Goal: Task Accomplishment & Management: Complete application form

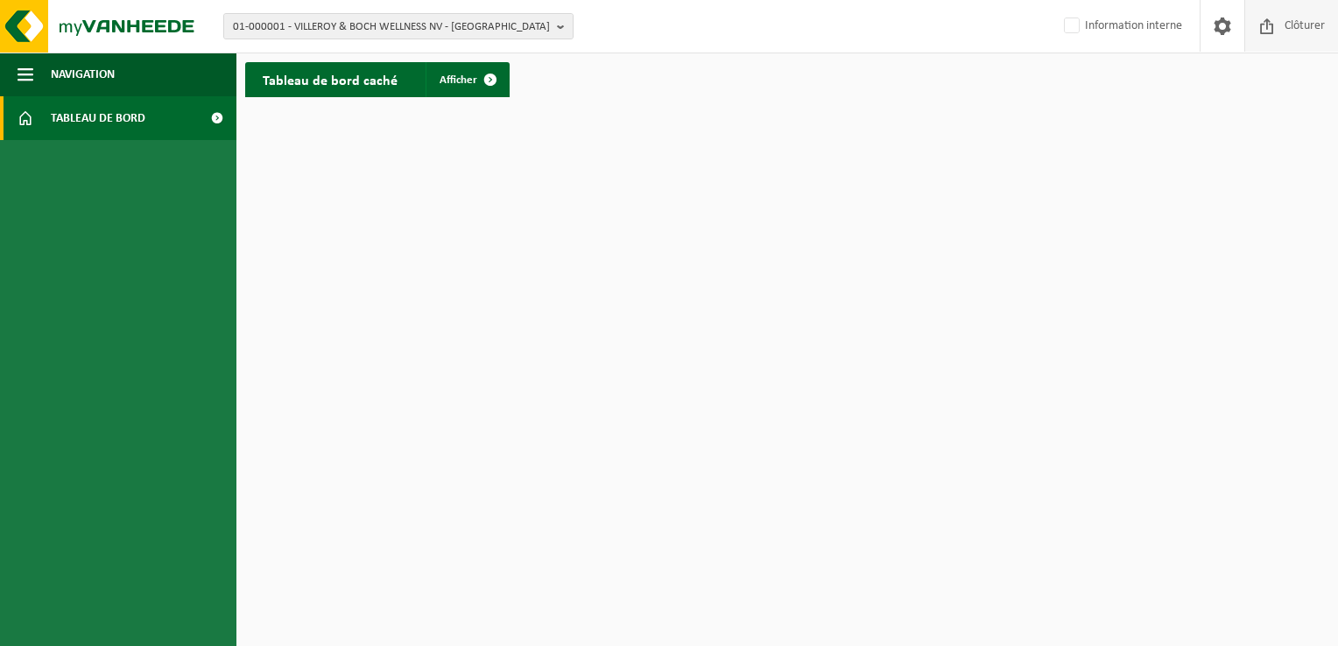
click at [1308, 43] on span "Clôturer" at bounding box center [1304, 26] width 49 height 52
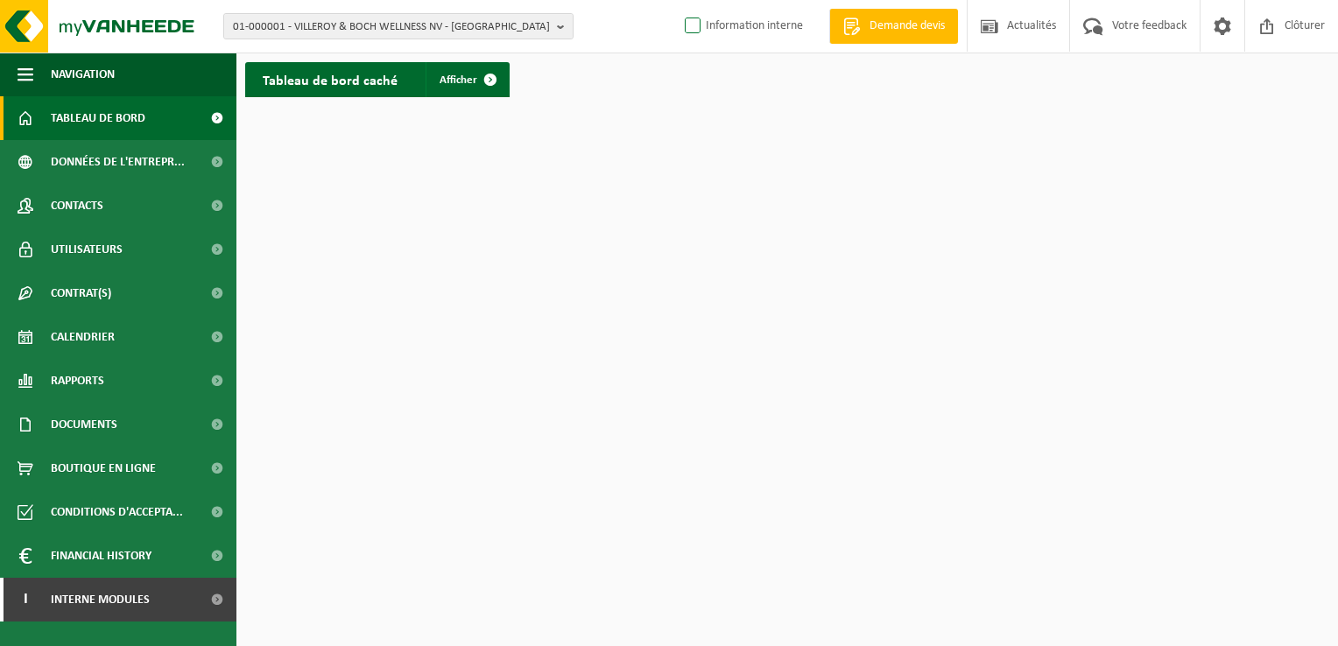
click at [728, 29] on label "Information interne" at bounding box center [742, 26] width 122 height 26
click at [679, 0] on input "Information interne" at bounding box center [678, -1] width 1 height 1
checkbox input "true"
click at [386, 26] on span "01-000001 - VILLEROY & BOCH WELLNESS NV - [GEOGRAPHIC_DATA]" at bounding box center [391, 27] width 317 height 26
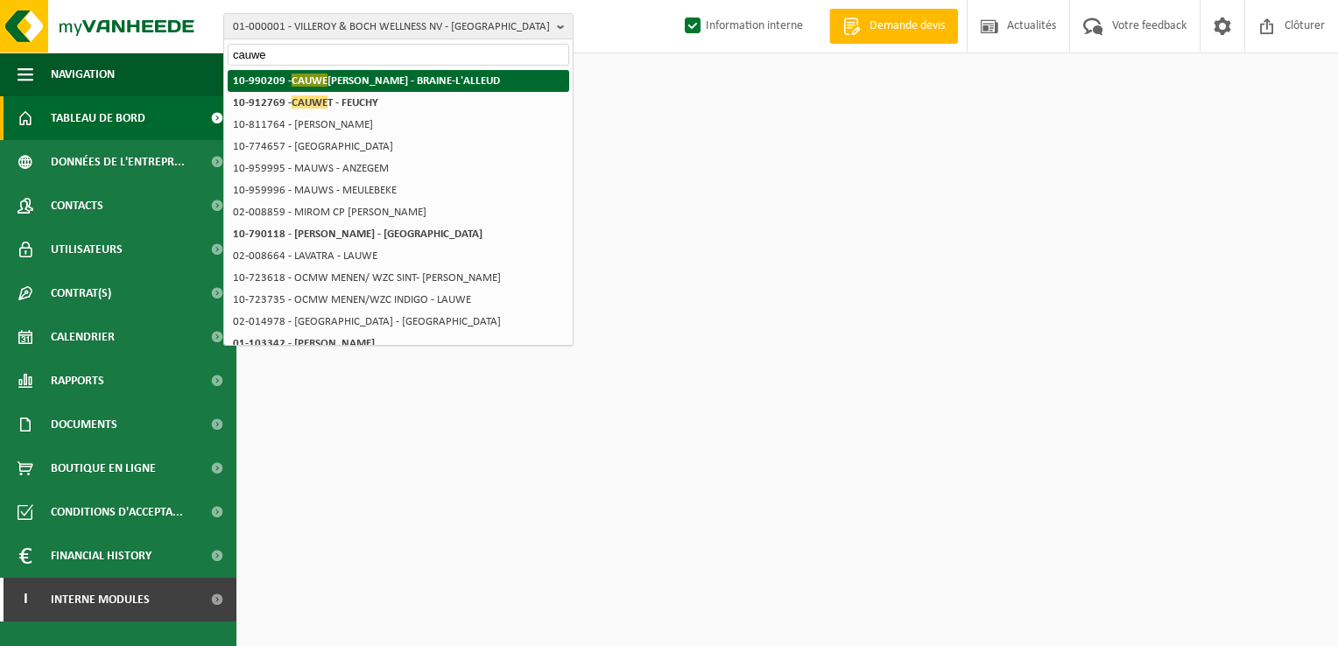
type input "cauwe"
click at [445, 84] on strong "10-990209 - CAUWE SIMON - BRAINE-L'ALLEUD" at bounding box center [366, 80] width 267 height 13
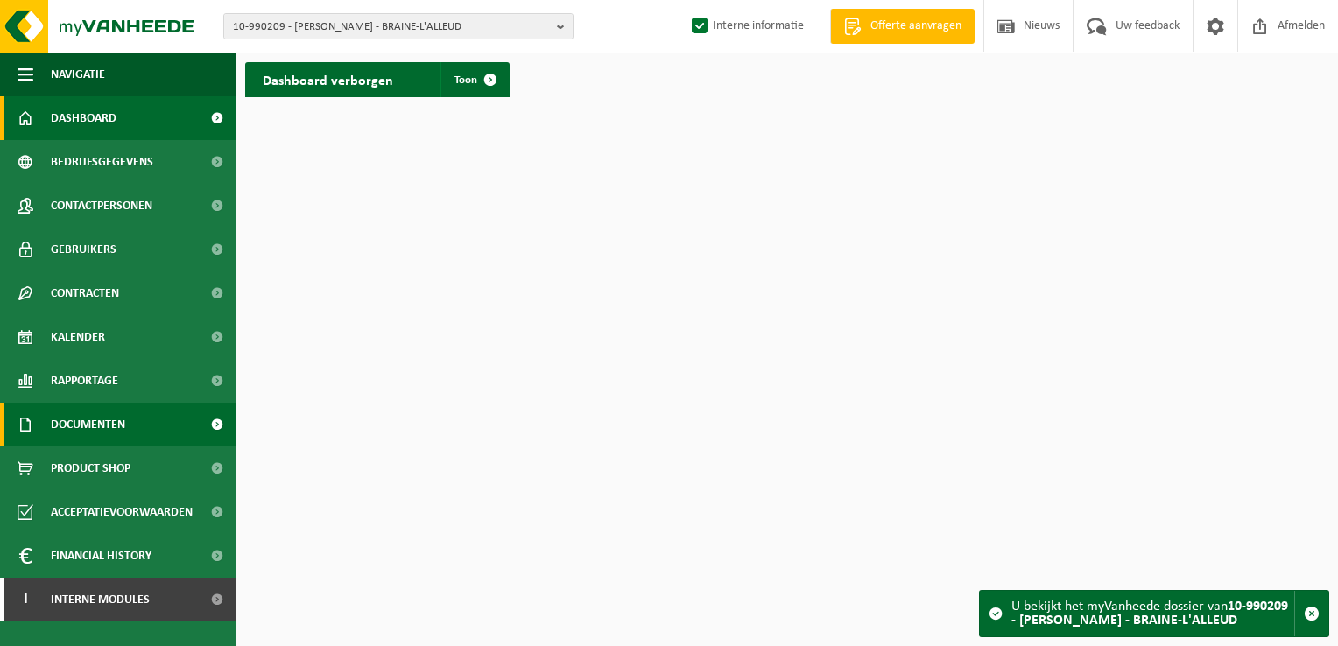
click at [74, 422] on span "Documenten" at bounding box center [88, 425] width 74 height 44
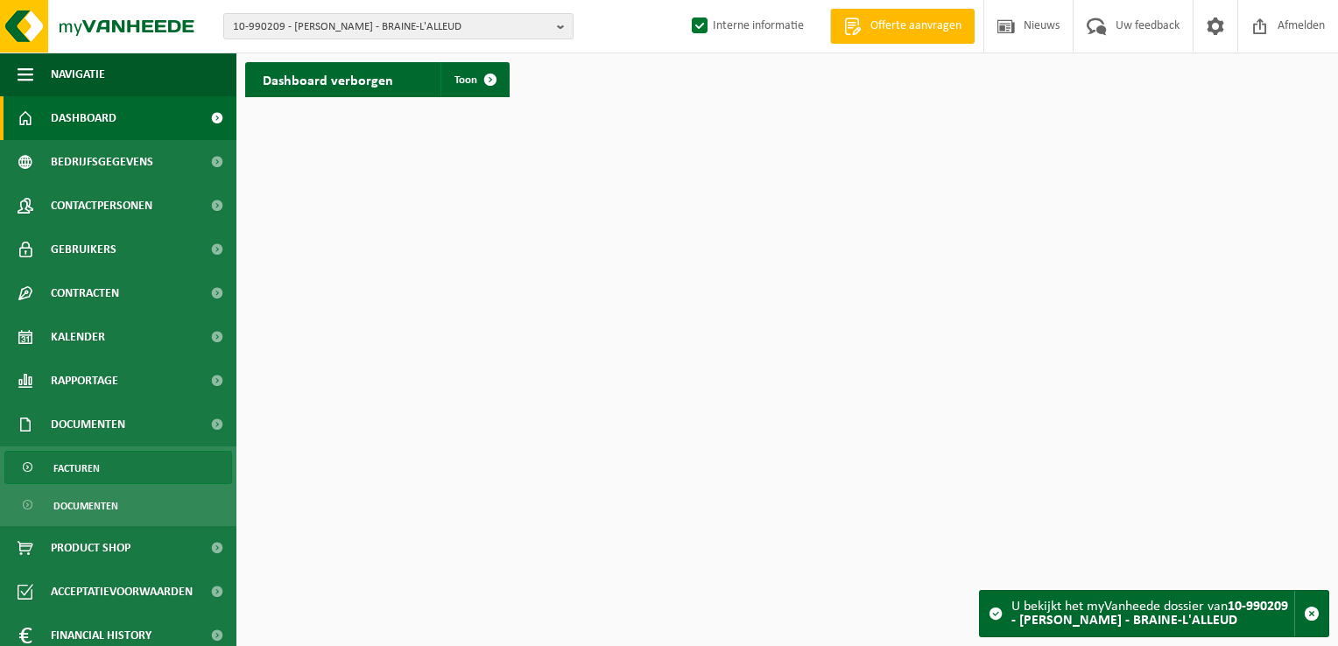
click at [89, 474] on span "Facturen" at bounding box center [76, 468] width 46 height 33
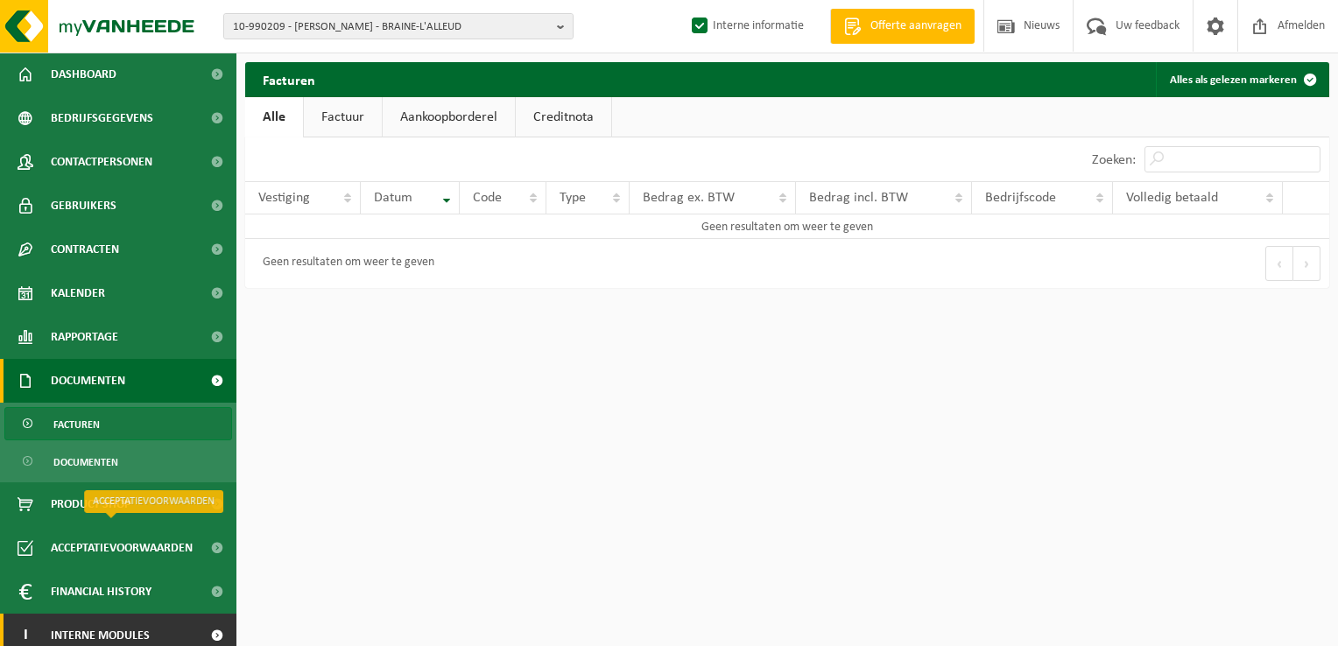
scroll to position [54, 0]
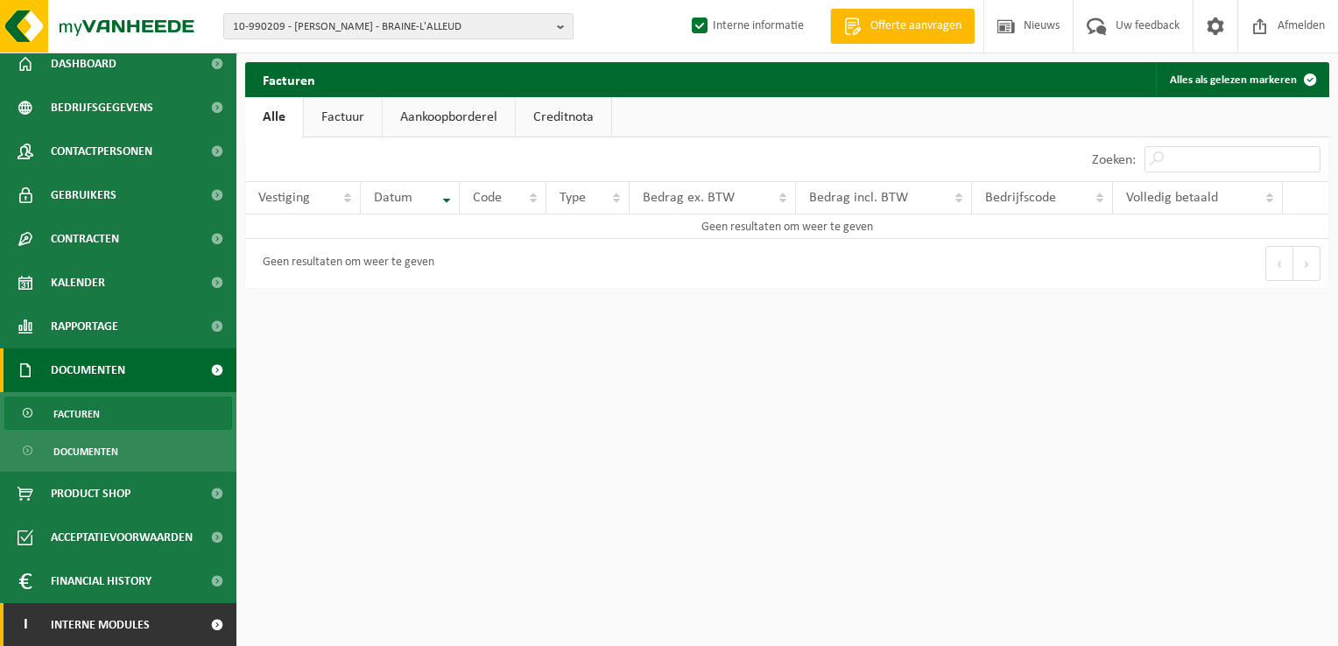
click at [199, 622] on span at bounding box center [216, 625] width 39 height 44
click at [180, 620] on link "I Interne modules" at bounding box center [118, 625] width 236 height 44
click at [207, 622] on span at bounding box center [216, 625] width 39 height 44
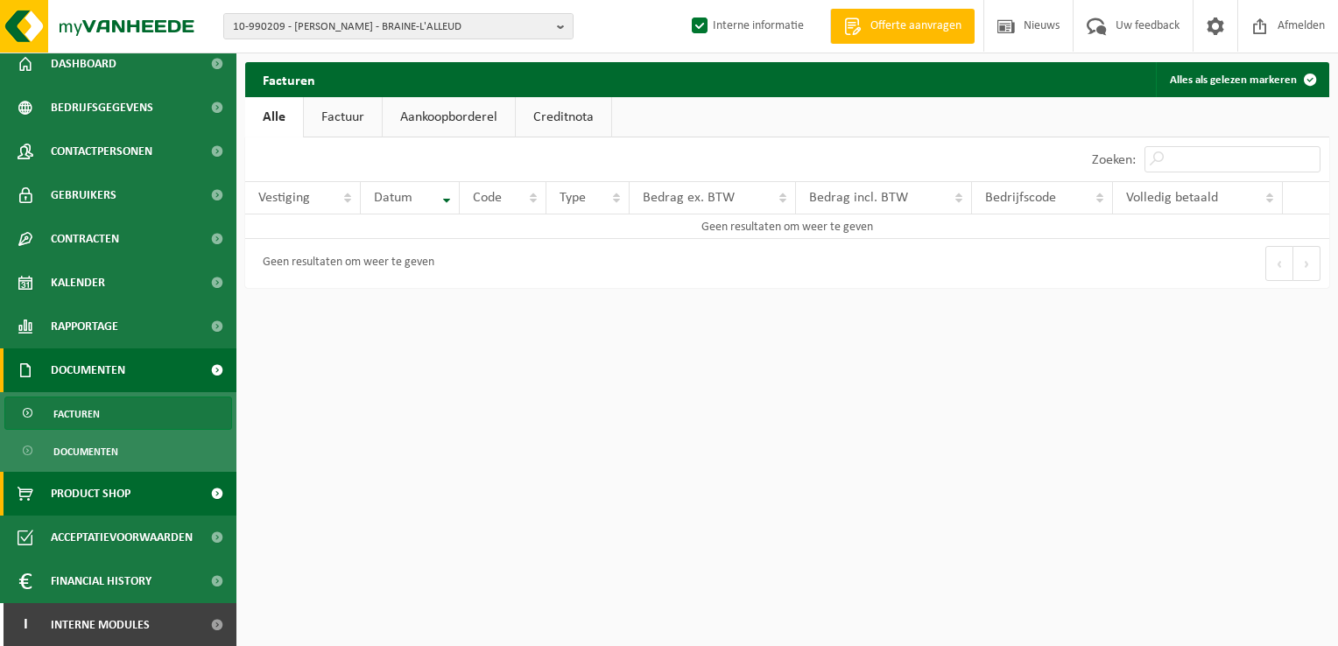
scroll to position [142, 0]
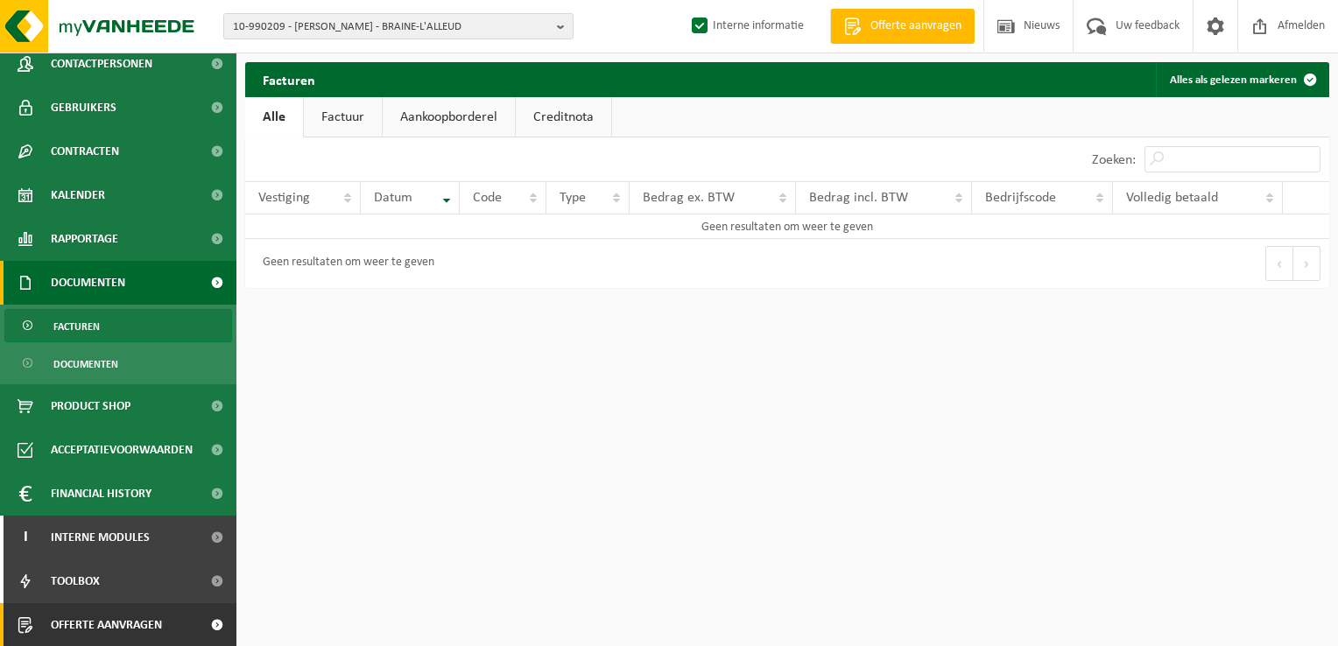
click at [204, 618] on span at bounding box center [216, 625] width 39 height 44
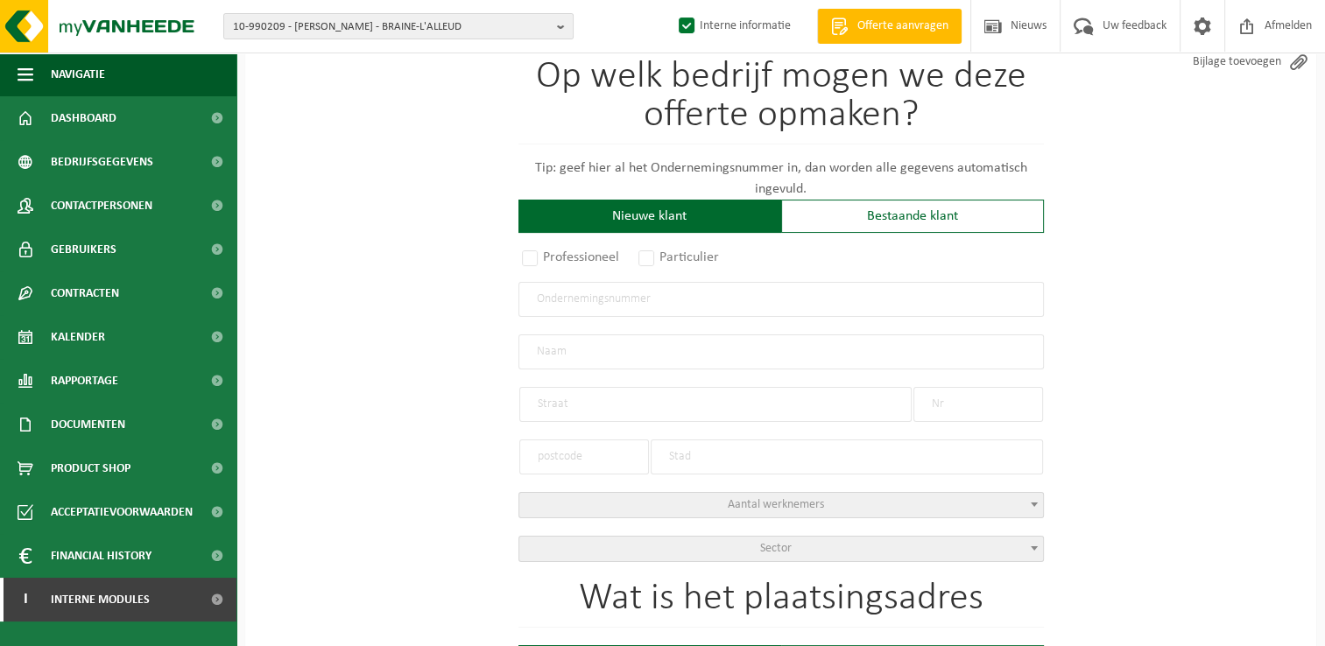
scroll to position [175, 0]
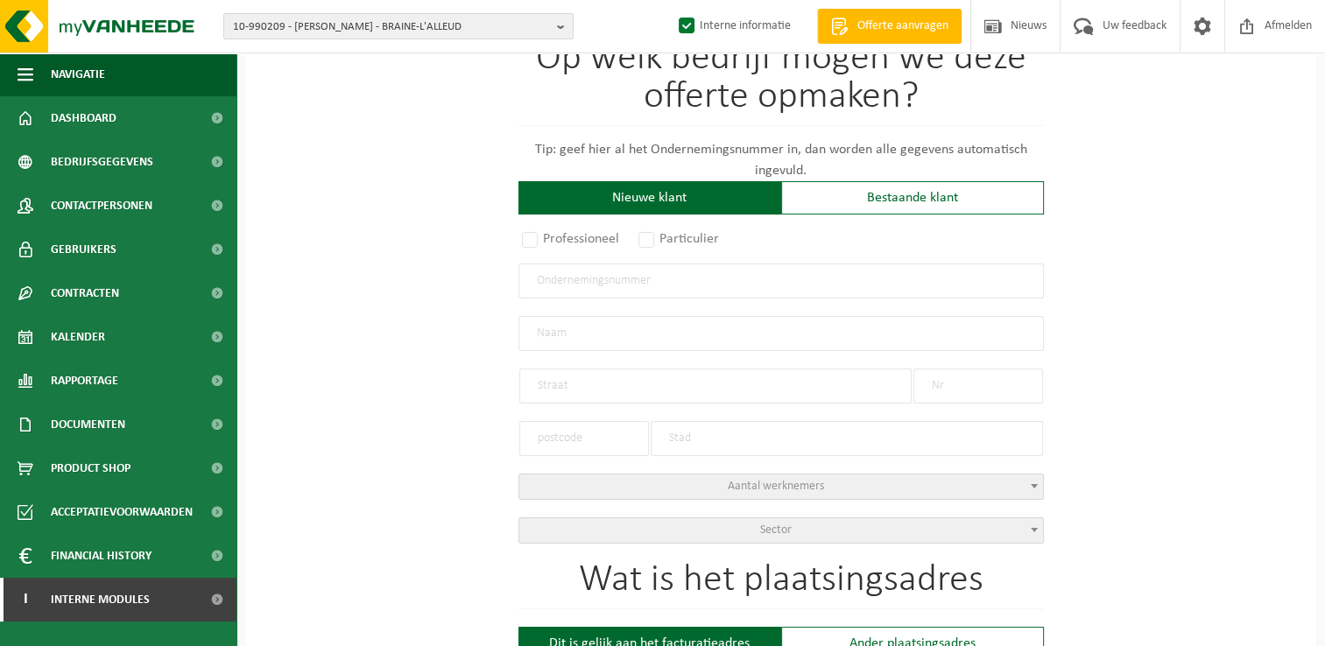
click at [592, 287] on input "text" at bounding box center [780, 281] width 525 height 35
type input "0824720328"
radio input "true"
type input "0824720328"
type input "LES BOURGEOISES SA"
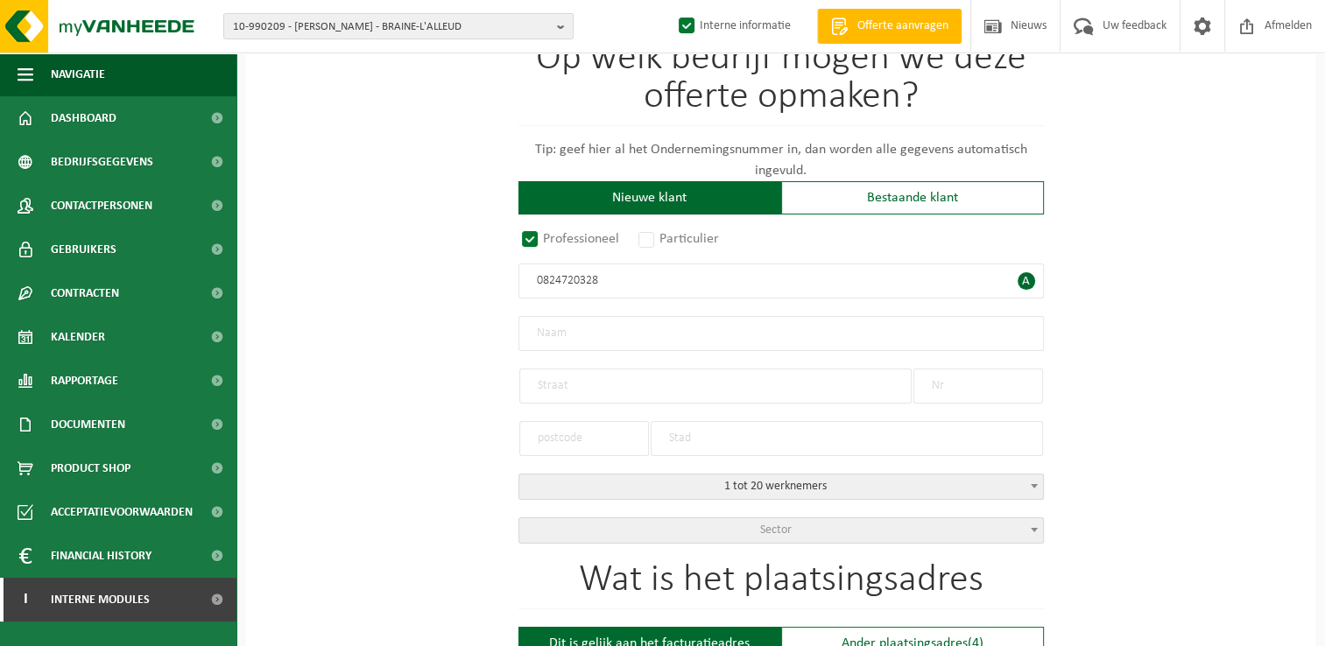
type input "CHAUSSÉE DE WATERLOO"
type input "1341"
type input "1180"
type input "UCCLE"
select select "D"
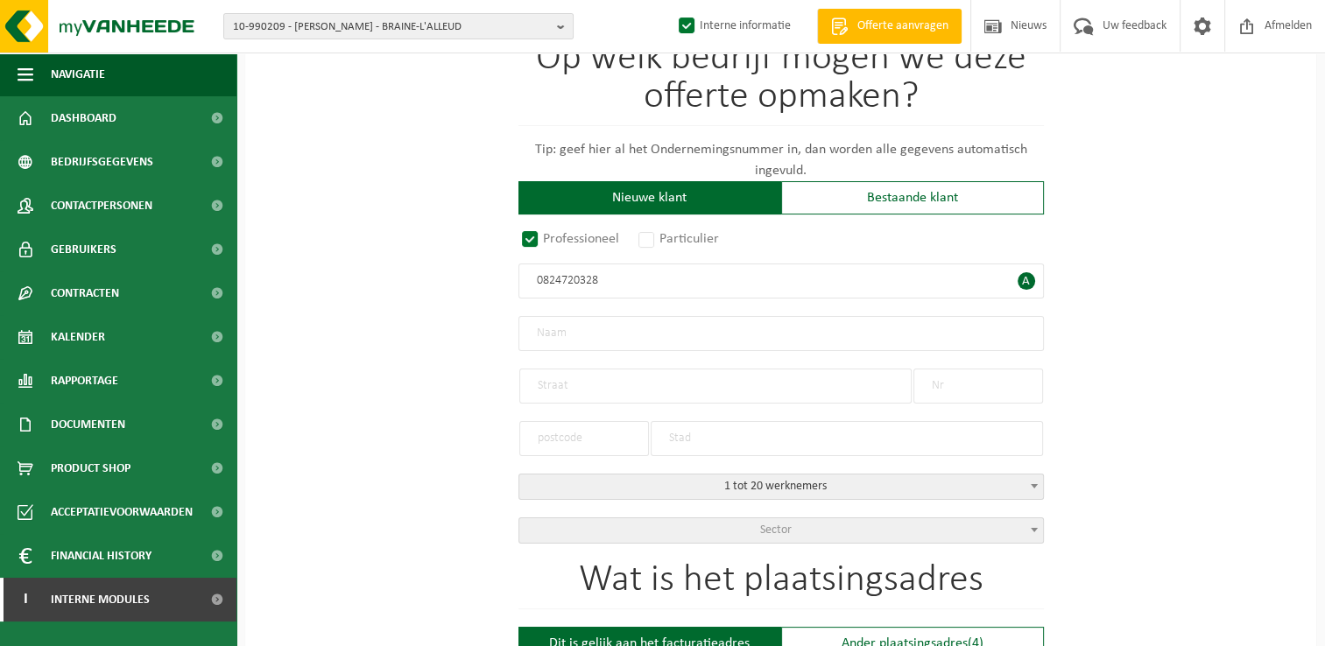
type input "LES BOURGEOISES SA"
type input "CHAUSSÉE DE WATERLOO"
type input "1341"
type input "1180"
type input "UCCLE"
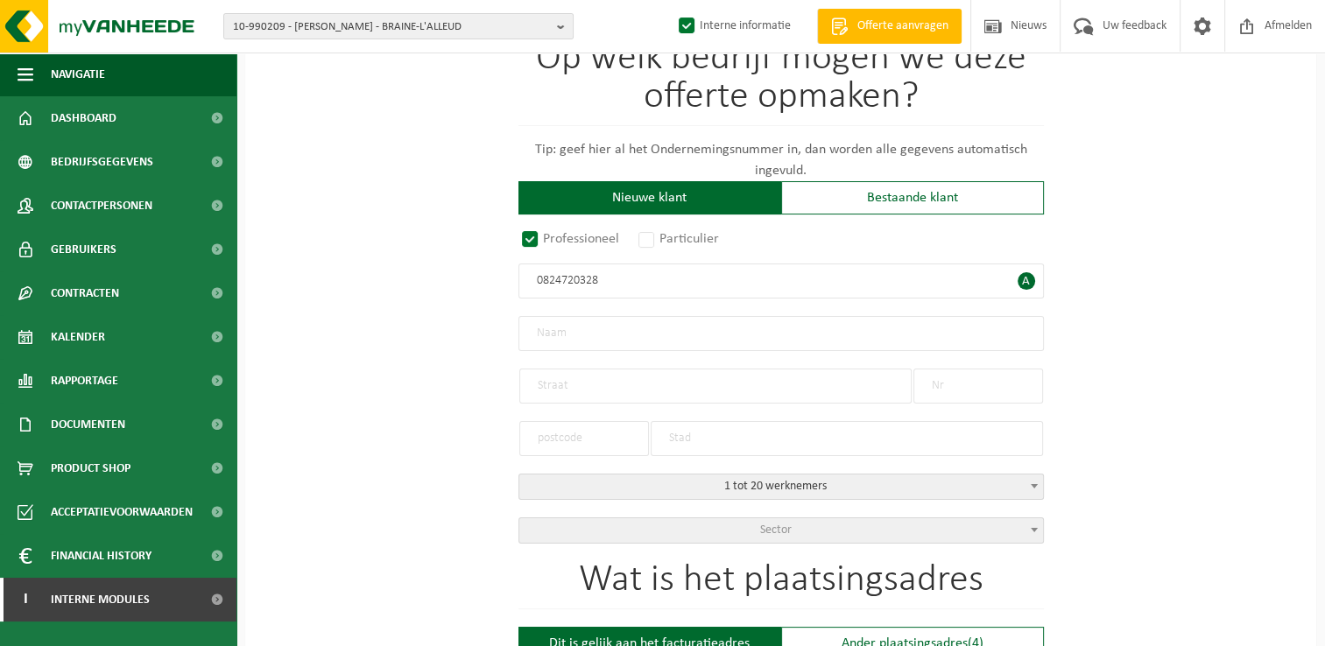
type input "2245549109"
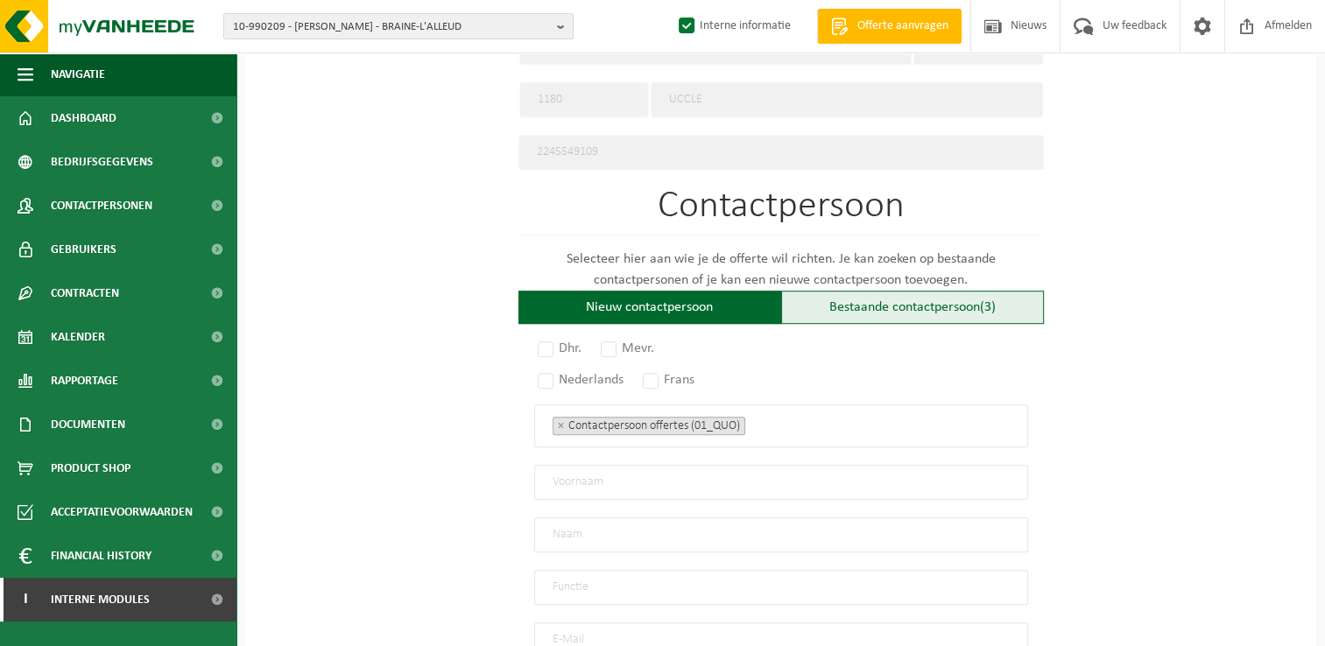
scroll to position [1051, 0]
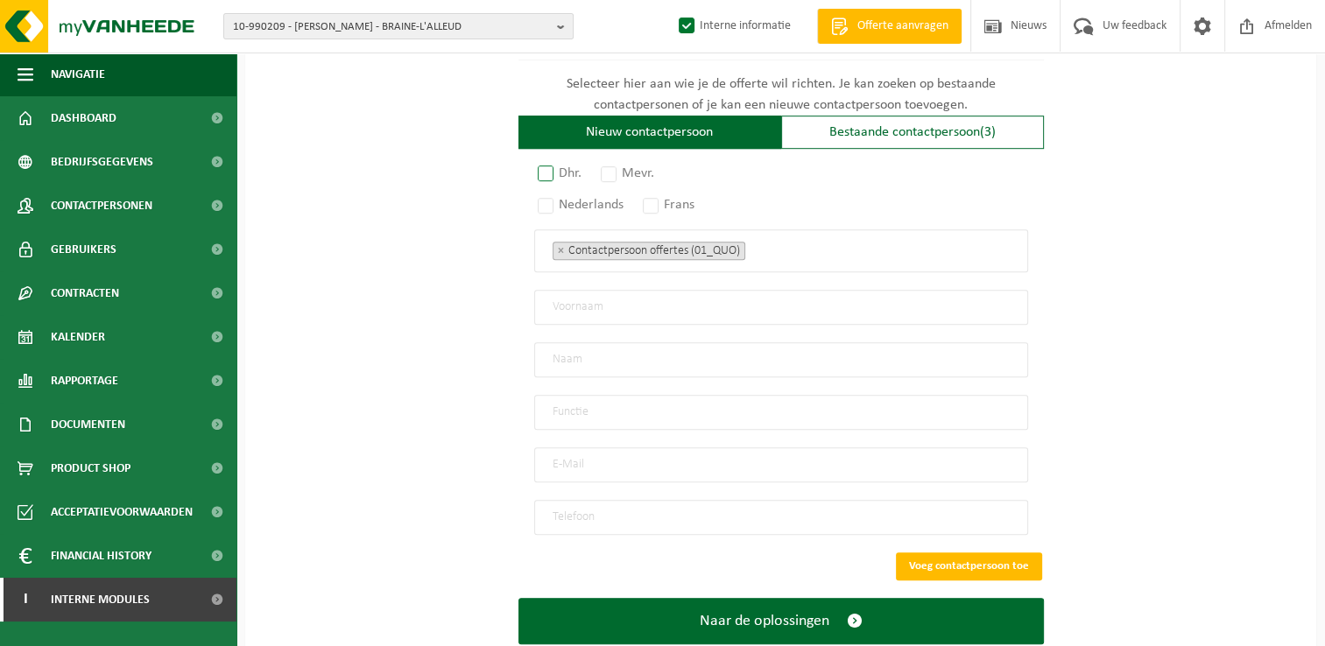
type input "0824720328"
click at [558, 168] on label "Dhr." at bounding box center [560, 173] width 53 height 25
radio input "true"
click at [673, 203] on div "Dhr. Mevr. Nederlands Frans Contactpersoon offertes (01_QUO) Verantwoordelijke …" at bounding box center [780, 350] width 525 height 369
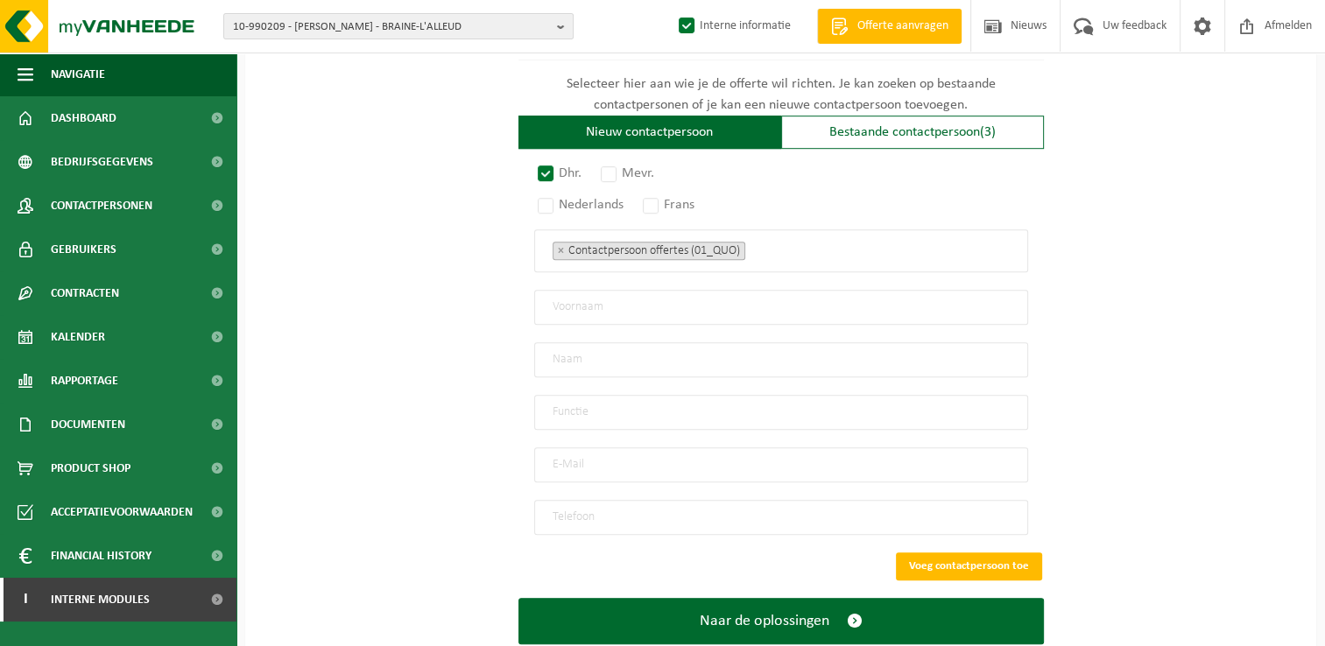
click at [589, 448] on input "email" at bounding box center [781, 465] width 494 height 35
type input "saida@merdunord.com"
click at [583, 343] on input "text" at bounding box center [781, 359] width 494 height 35
click at [589, 303] on input "text" at bounding box center [781, 307] width 494 height 35
type input "saIDA"
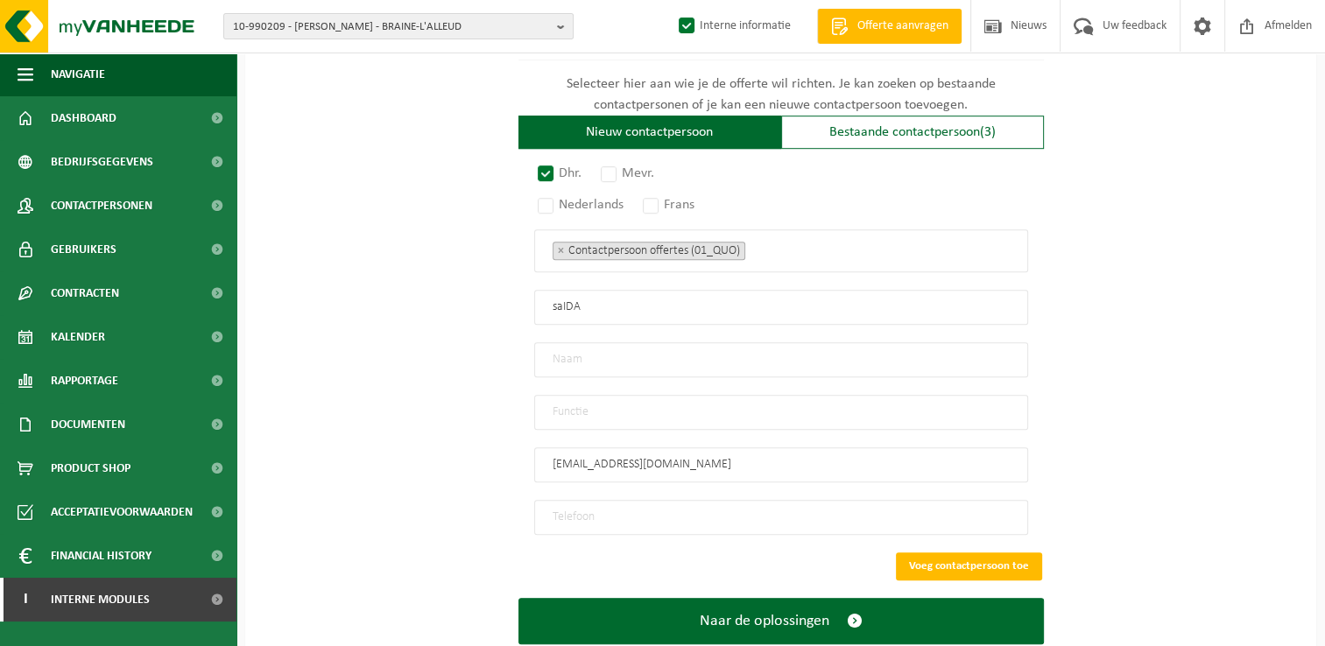
drag, startPoint x: 588, startPoint y: 300, endPoint x: 452, endPoint y: 288, distance: 136.2
type input "sAIDA"
drag, startPoint x: 603, startPoint y: 517, endPoint x: 649, endPoint y: 506, distance: 47.6
click at [610, 517] on input "tel" at bounding box center [781, 517] width 494 height 35
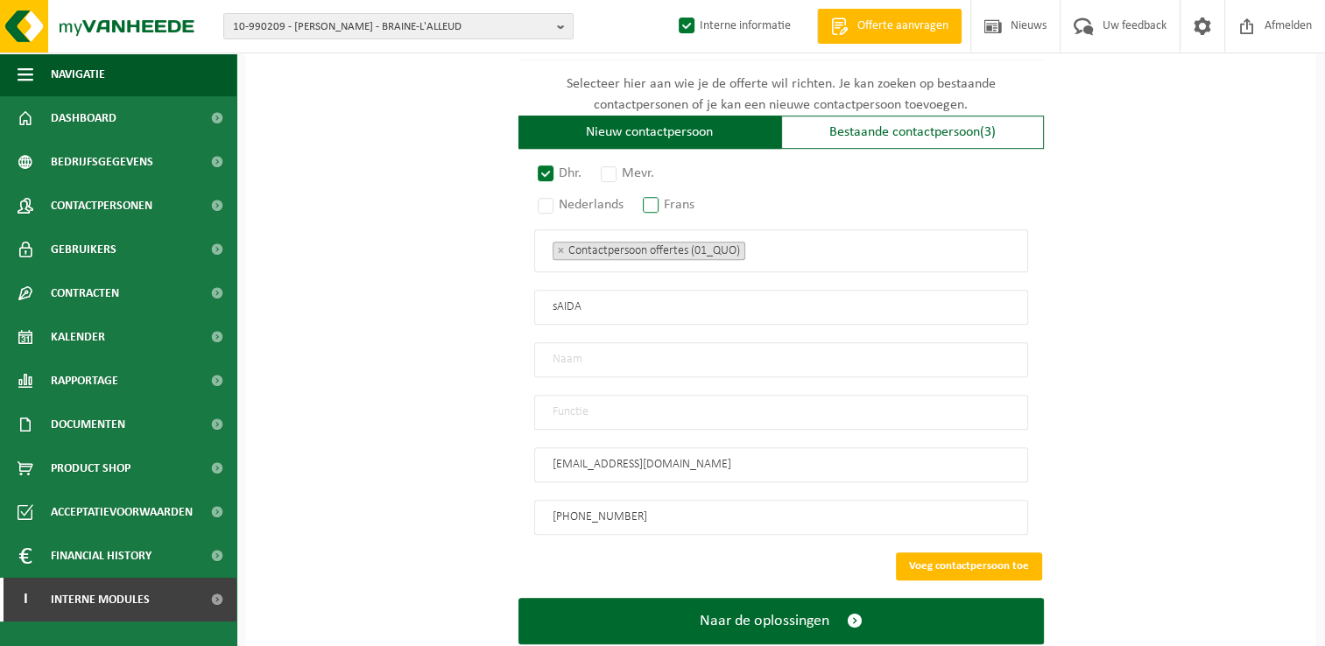
type input "+32 474 95 67 40"
click at [671, 194] on label "Frans" at bounding box center [669, 205] width 60 height 25
radio input "true"
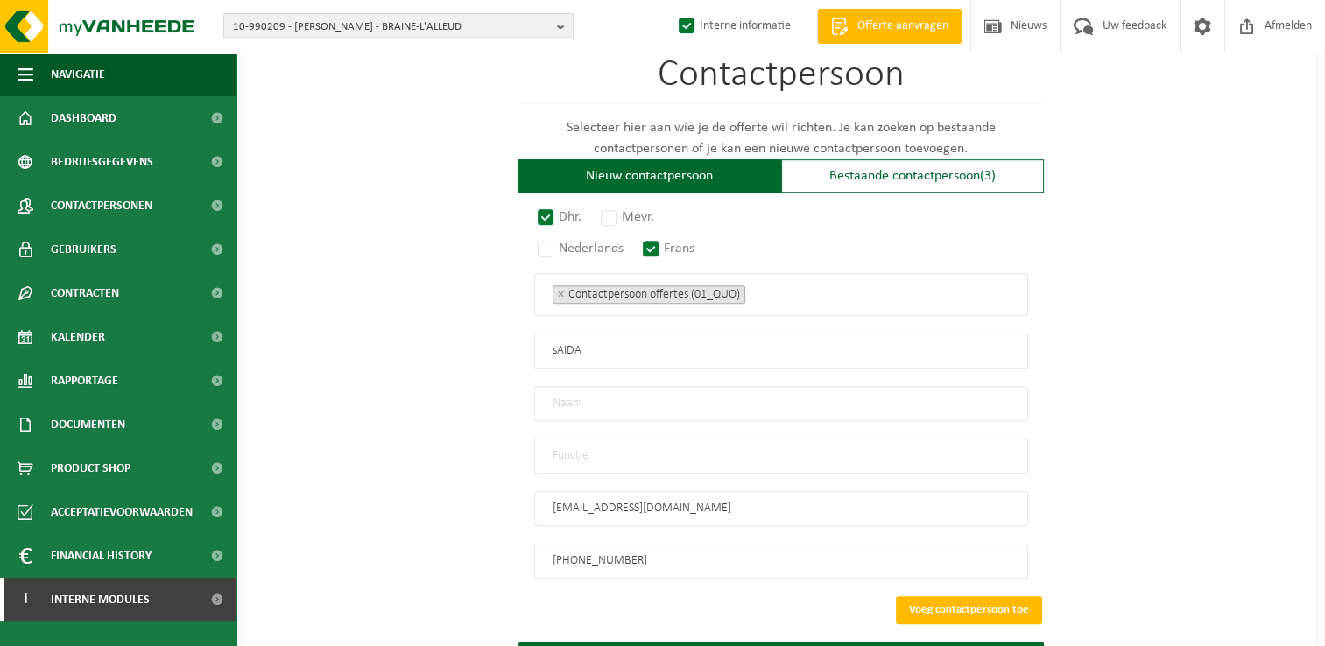
scroll to position [1088, 0]
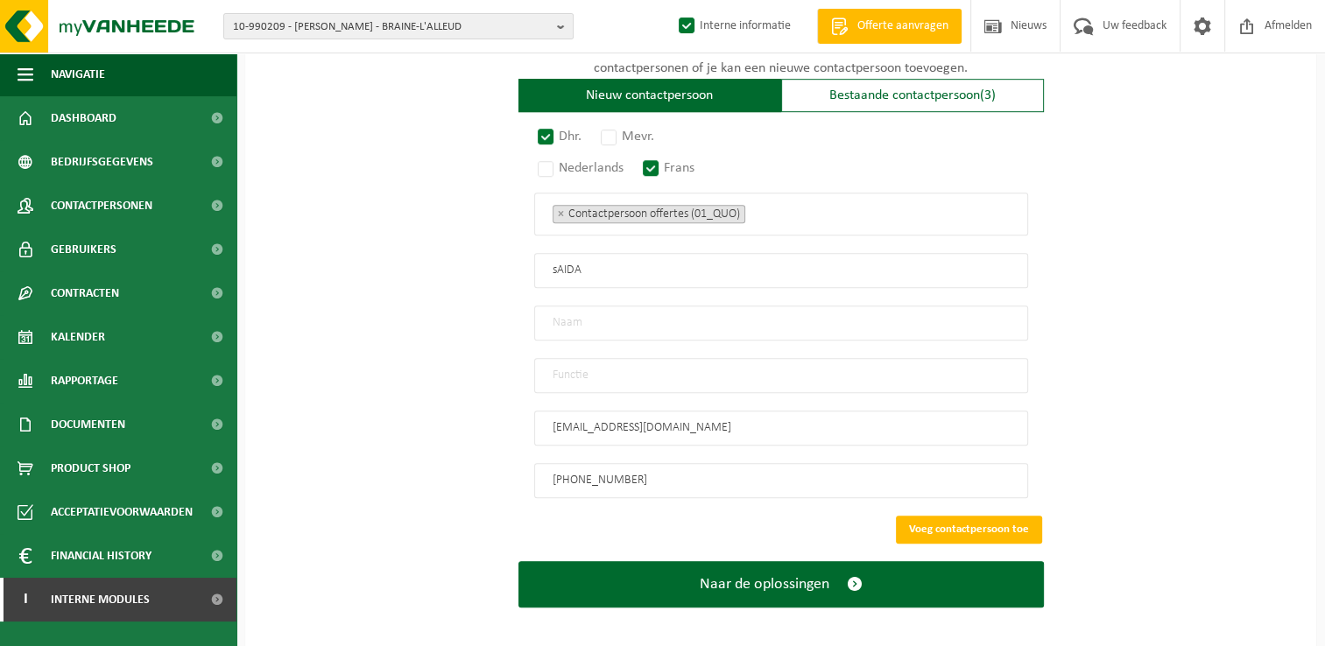
drag, startPoint x: 598, startPoint y: 263, endPoint x: 478, endPoint y: 269, distance: 120.1
type input "s"
type input "Saida"
click at [585, 314] on input "text" at bounding box center [781, 323] width 494 height 35
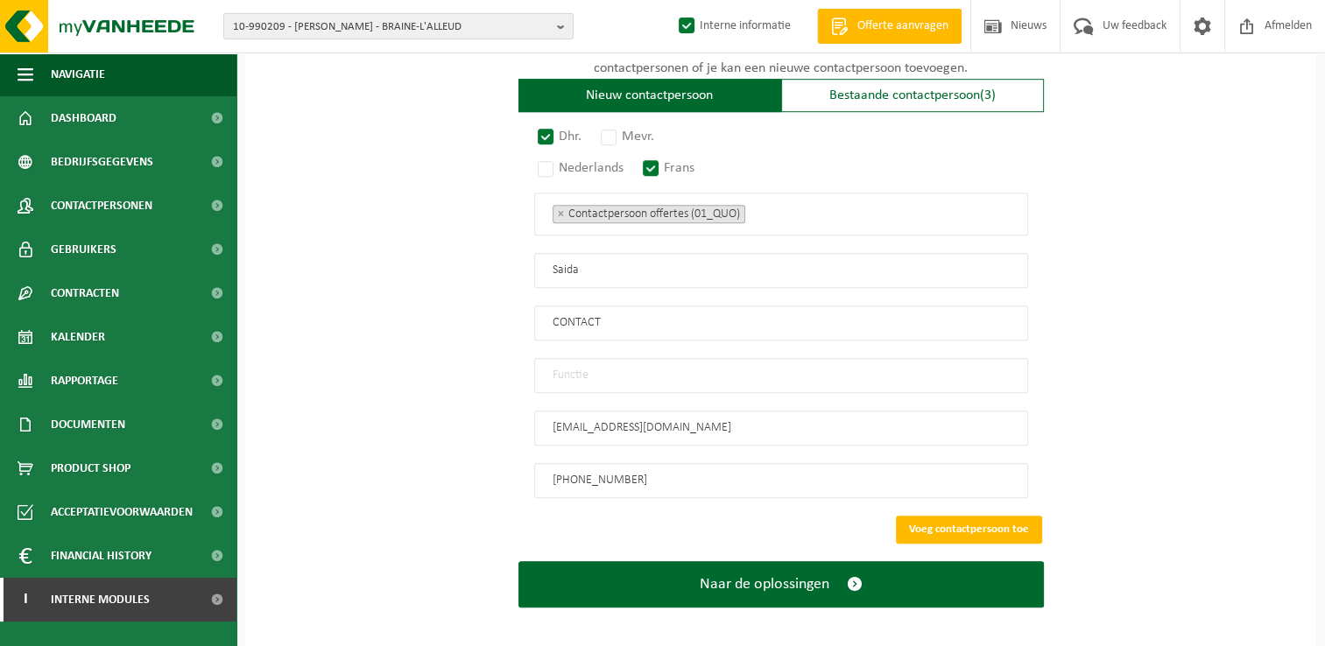
type input "CONTACT"
click at [603, 369] on input "text" at bounding box center [781, 375] width 494 height 35
type input "Manager"
click at [1011, 516] on button "Voeg contactpersoon toe" at bounding box center [969, 530] width 146 height 28
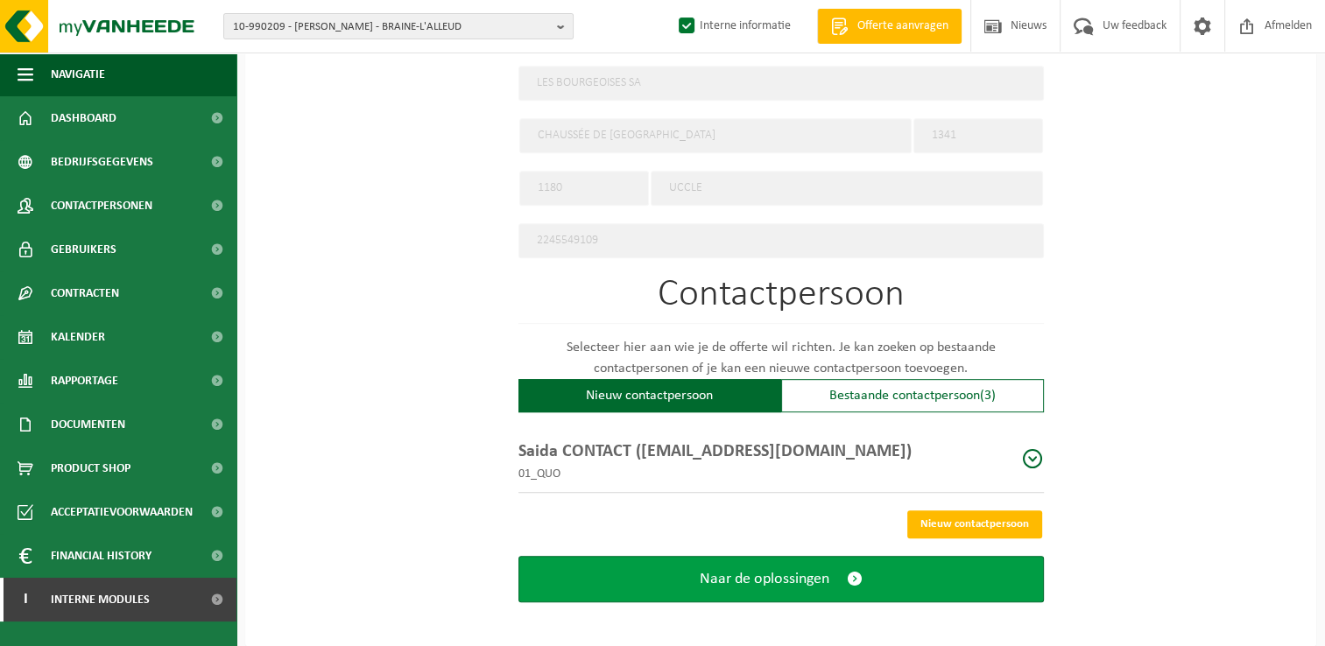
click at [844, 575] on button "Naar de oplossingen" at bounding box center [780, 579] width 525 height 46
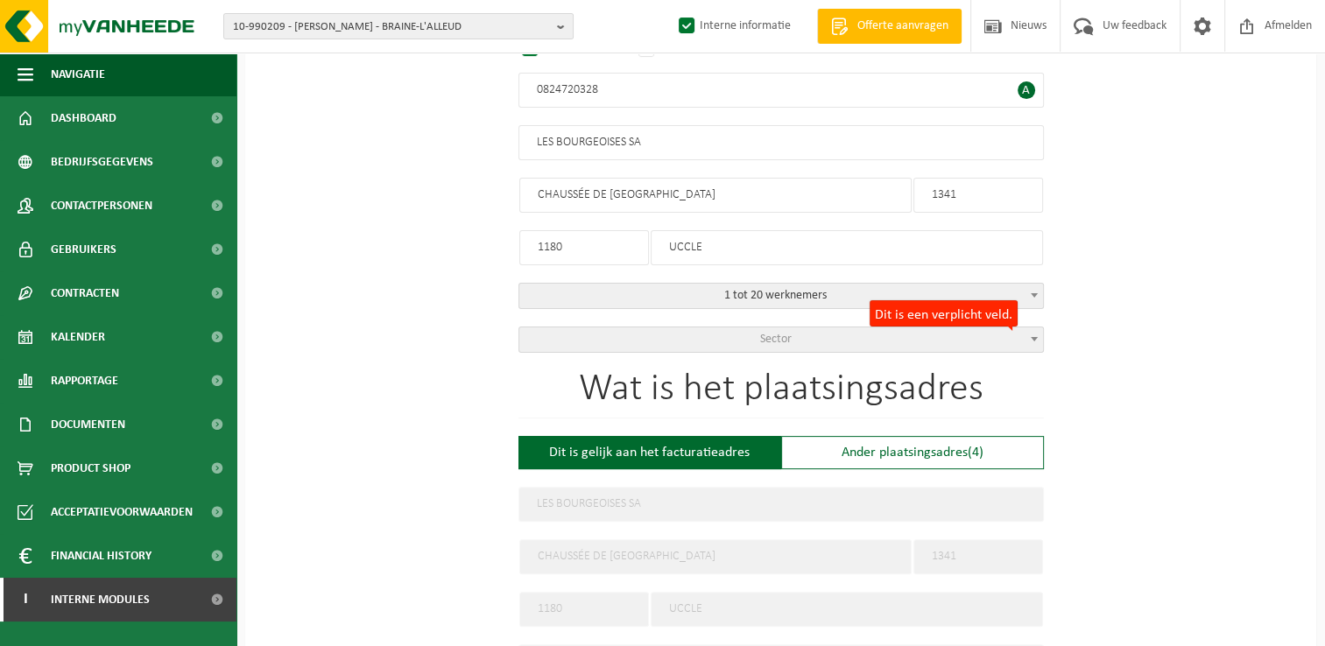
click at [780, 333] on span "Sector" at bounding box center [776, 339] width 32 height 13
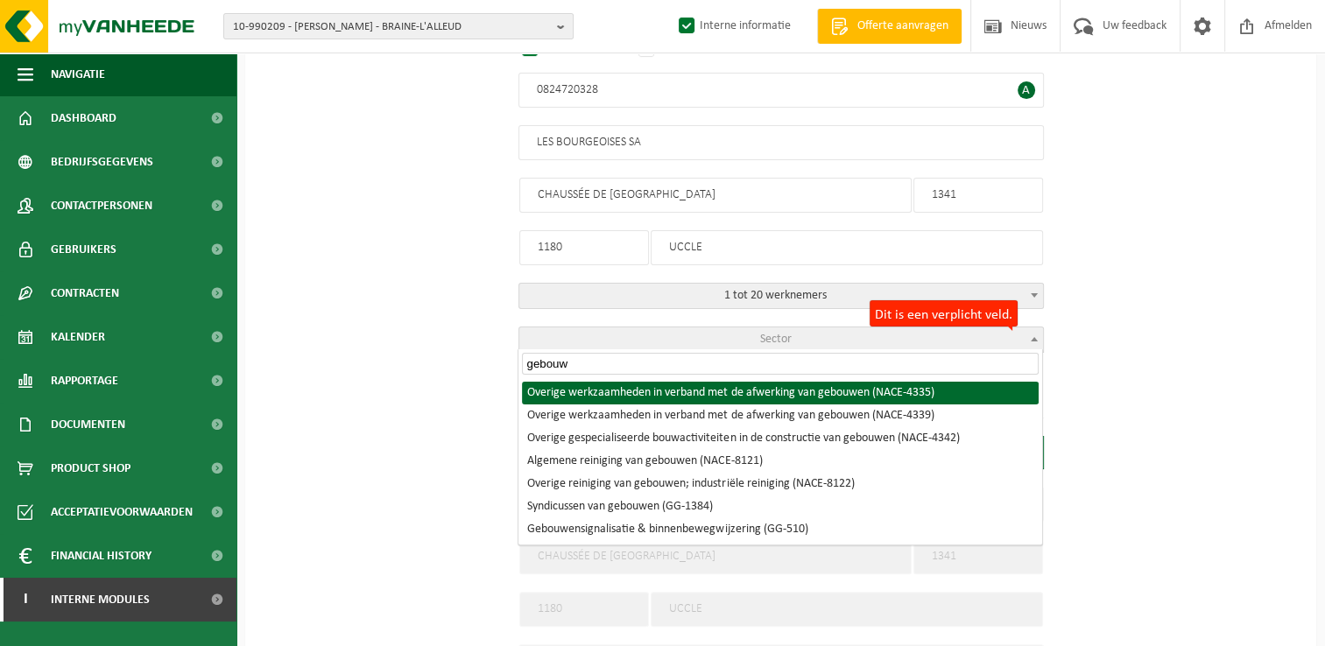
drag, startPoint x: 576, startPoint y: 373, endPoint x: 427, endPoint y: 370, distance: 149.8
click at [427, 370] on body "10-990209 - CAUWE SIMON - BRAINE-L'ALLEUD 10-990209 - CAUWE SIMON - BRAINE-L'AL…" at bounding box center [662, 355] width 1325 height 1442
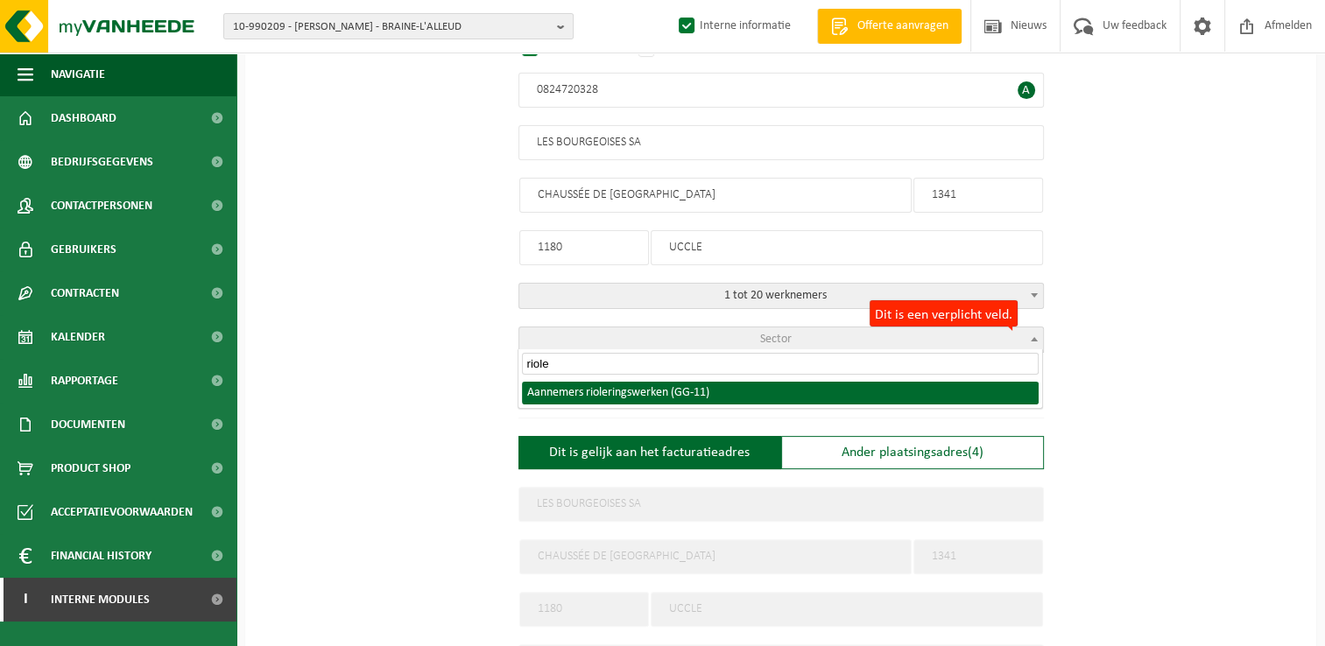
type input "riole"
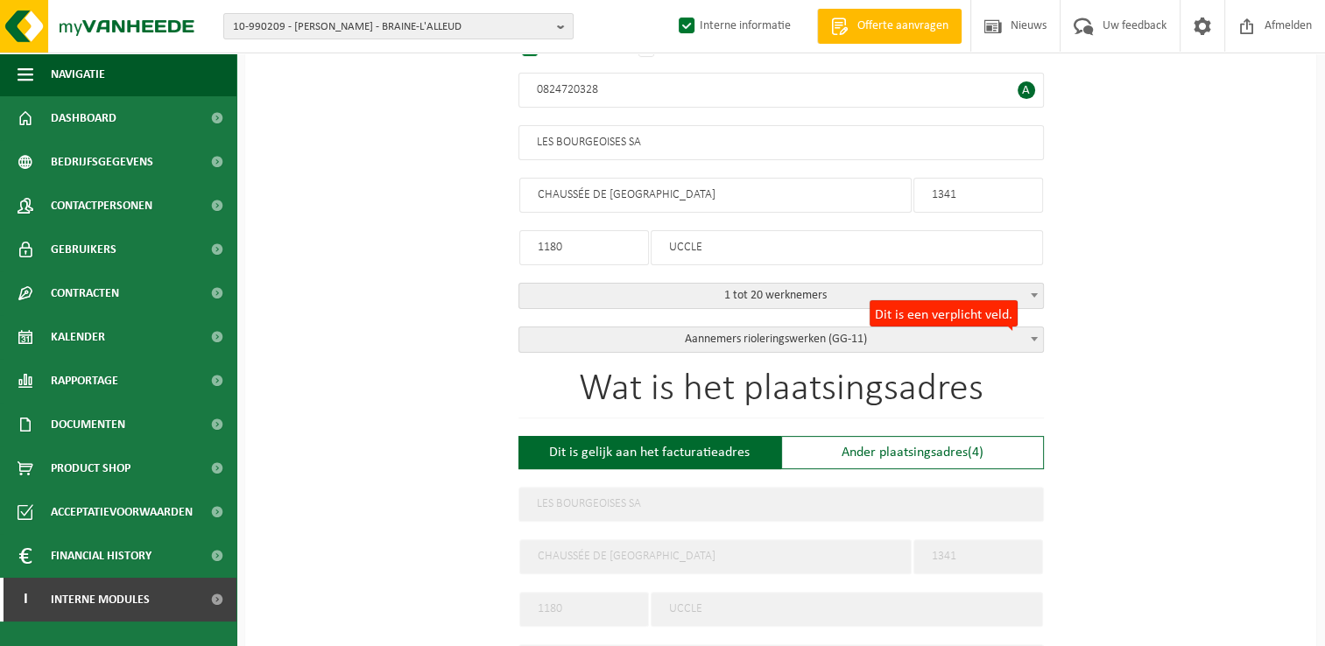
select select "11"
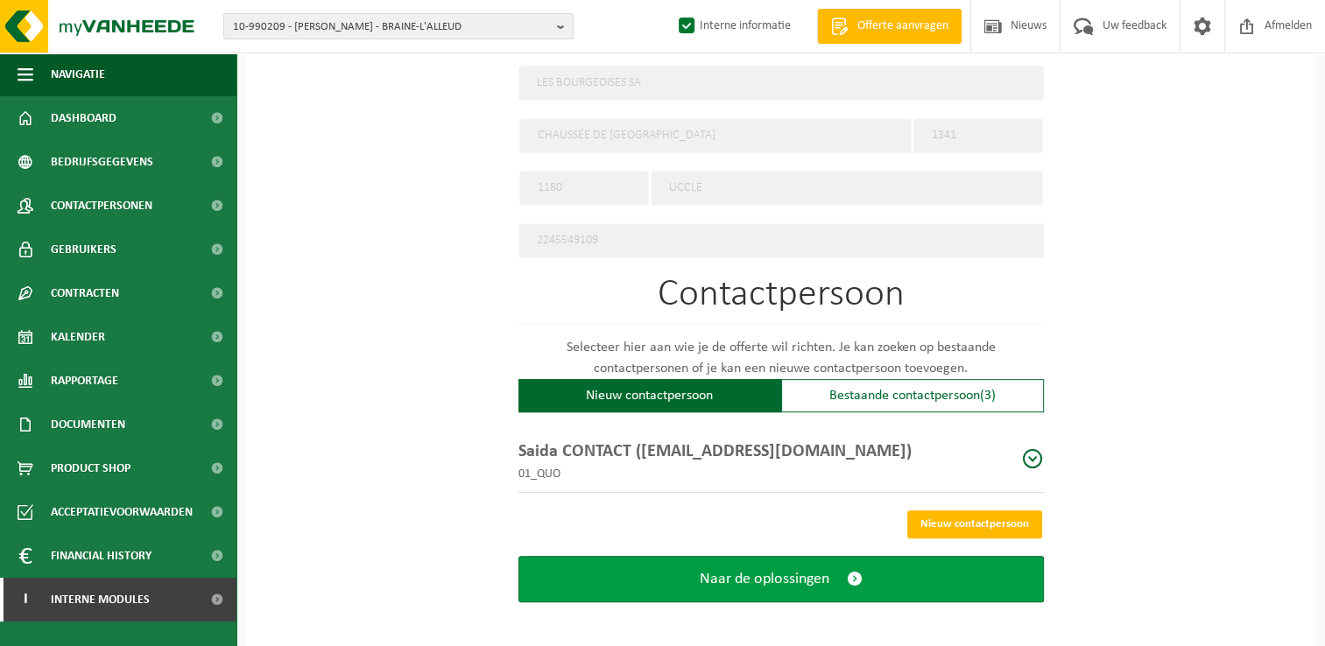
click at [810, 576] on span "Naar de oplossingen" at bounding box center [765, 579] width 130 height 18
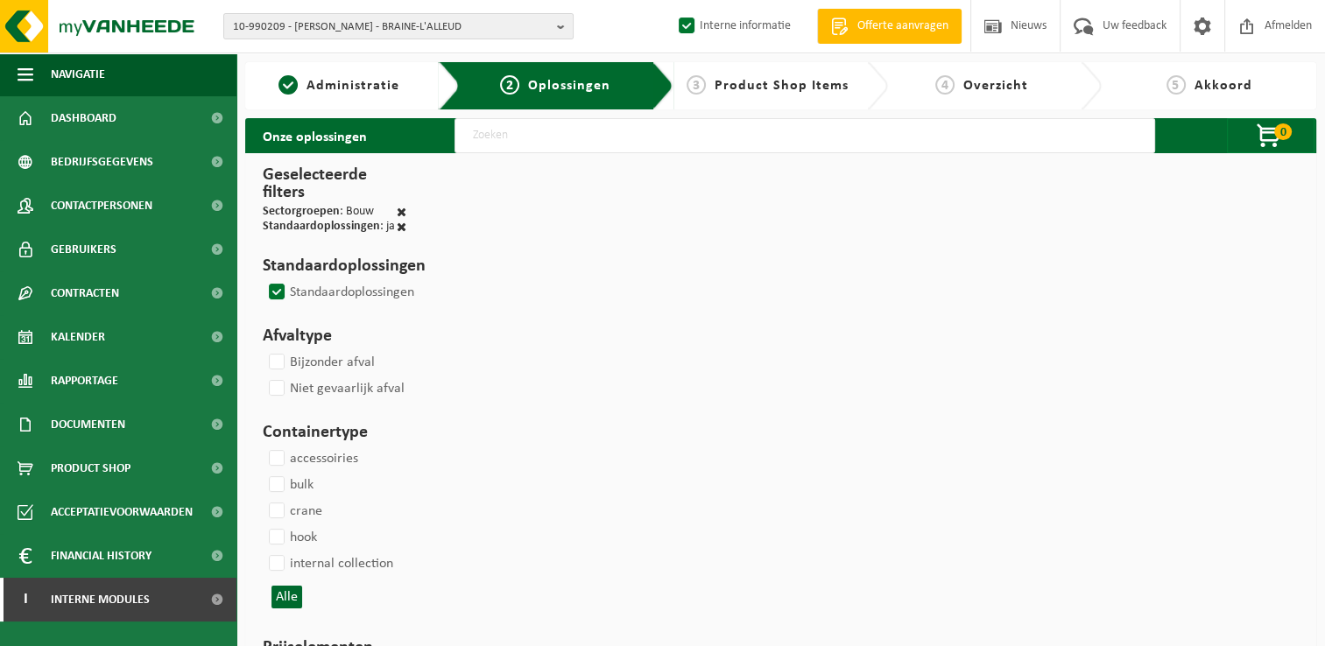
click at [487, 138] on input "text" at bounding box center [805, 135] width 701 height 35
type input "000291"
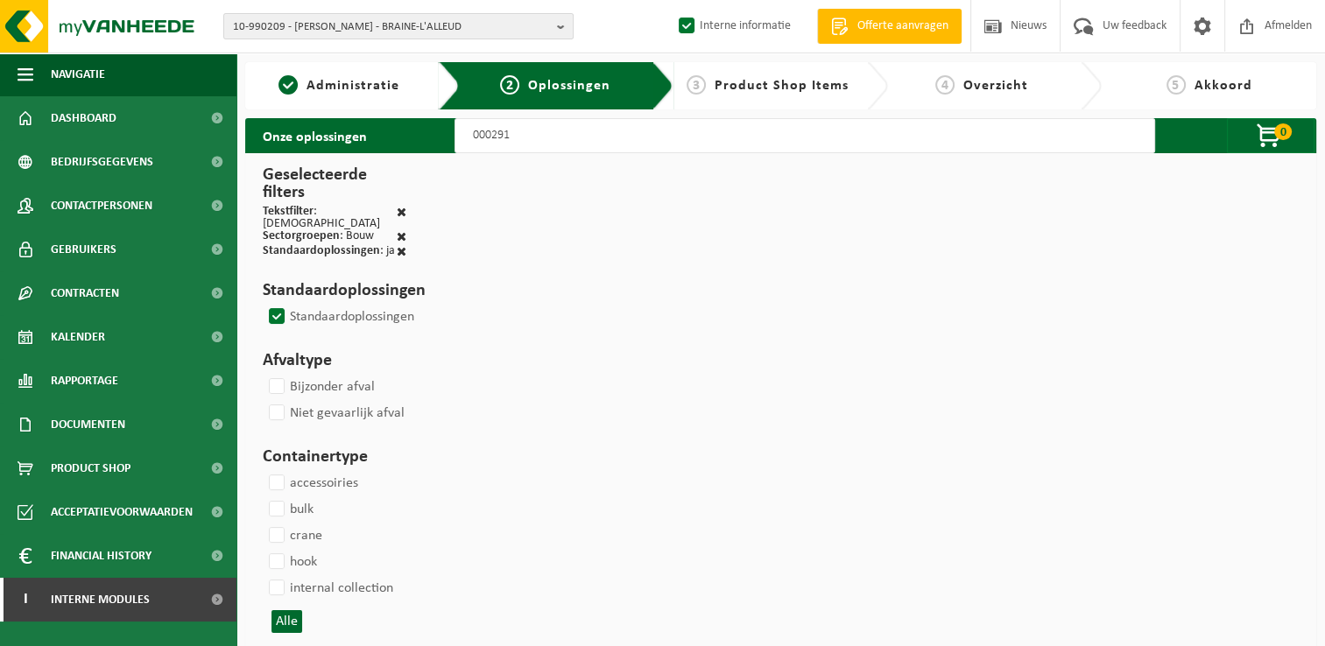
select select
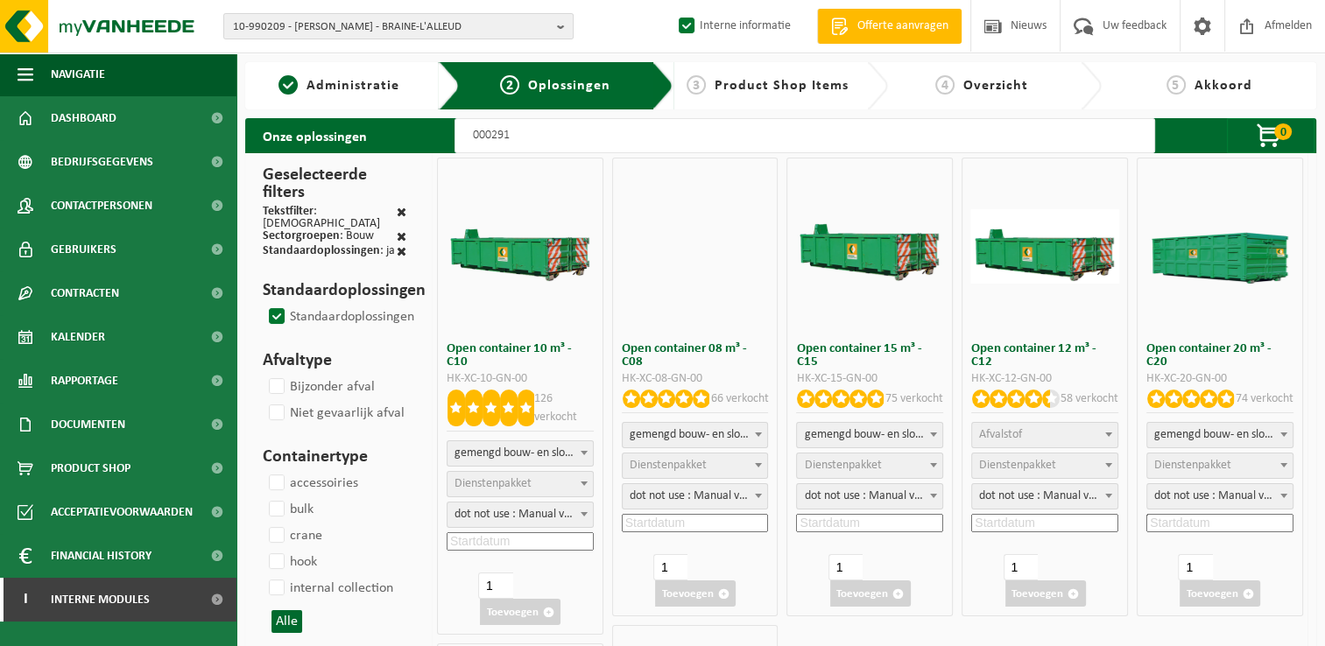
select select
select select "197"
select select
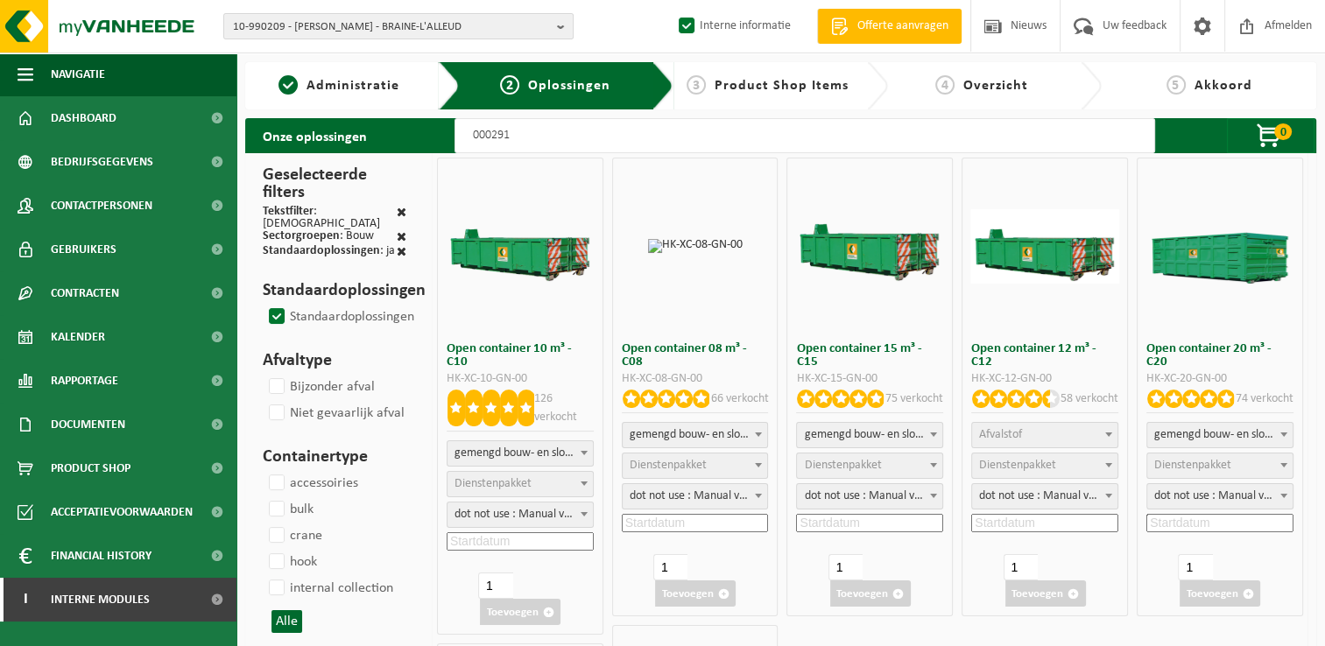
select select
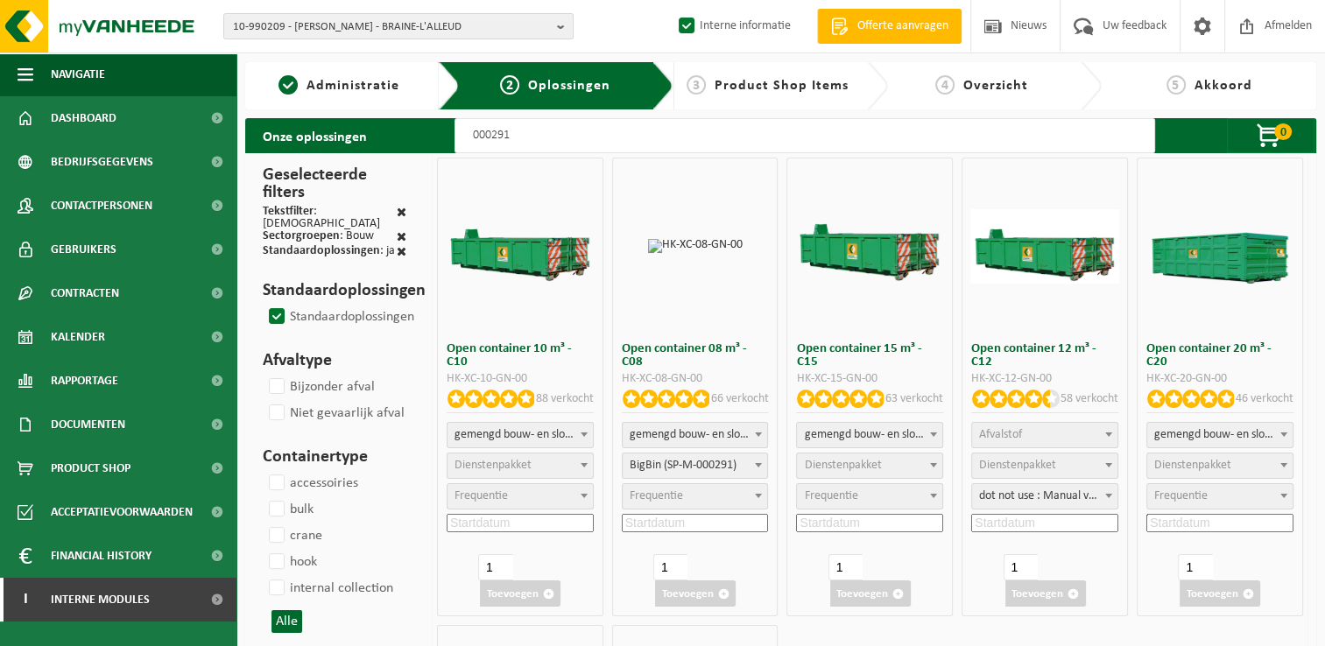
select select
select select "25"
select select "197"
select select "25"
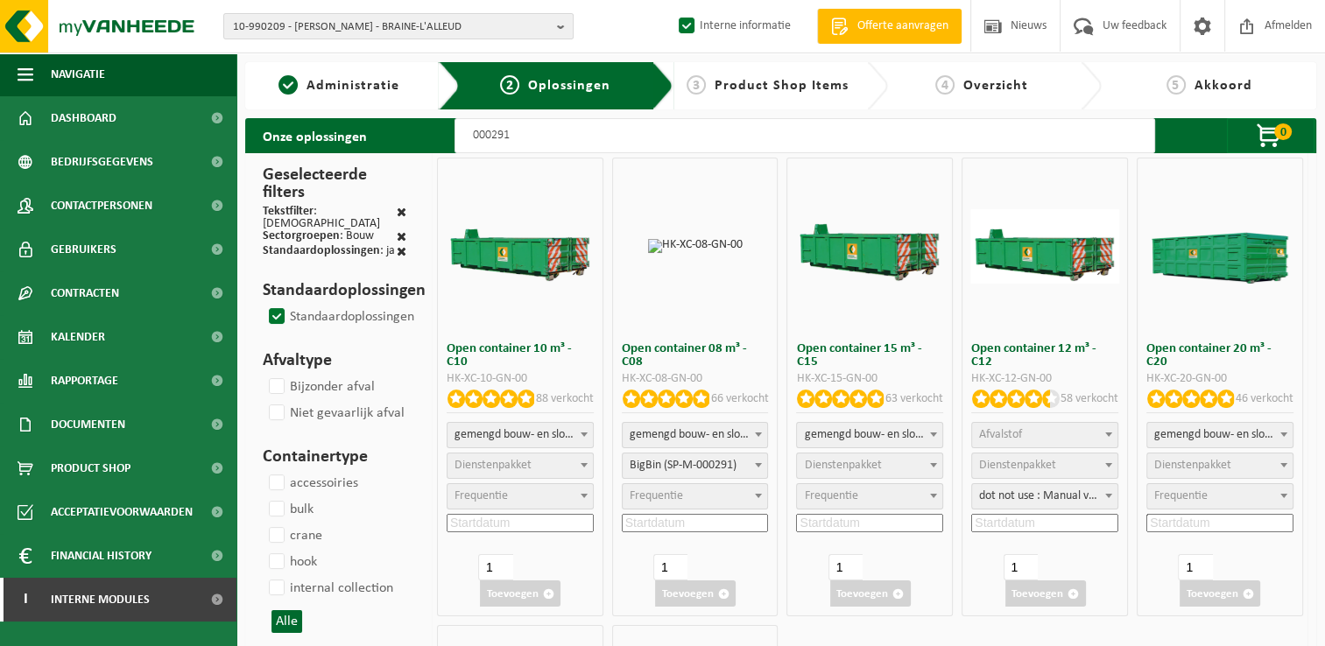
select select "197"
select select "25"
click at [661, 518] on input at bounding box center [695, 523] width 147 height 18
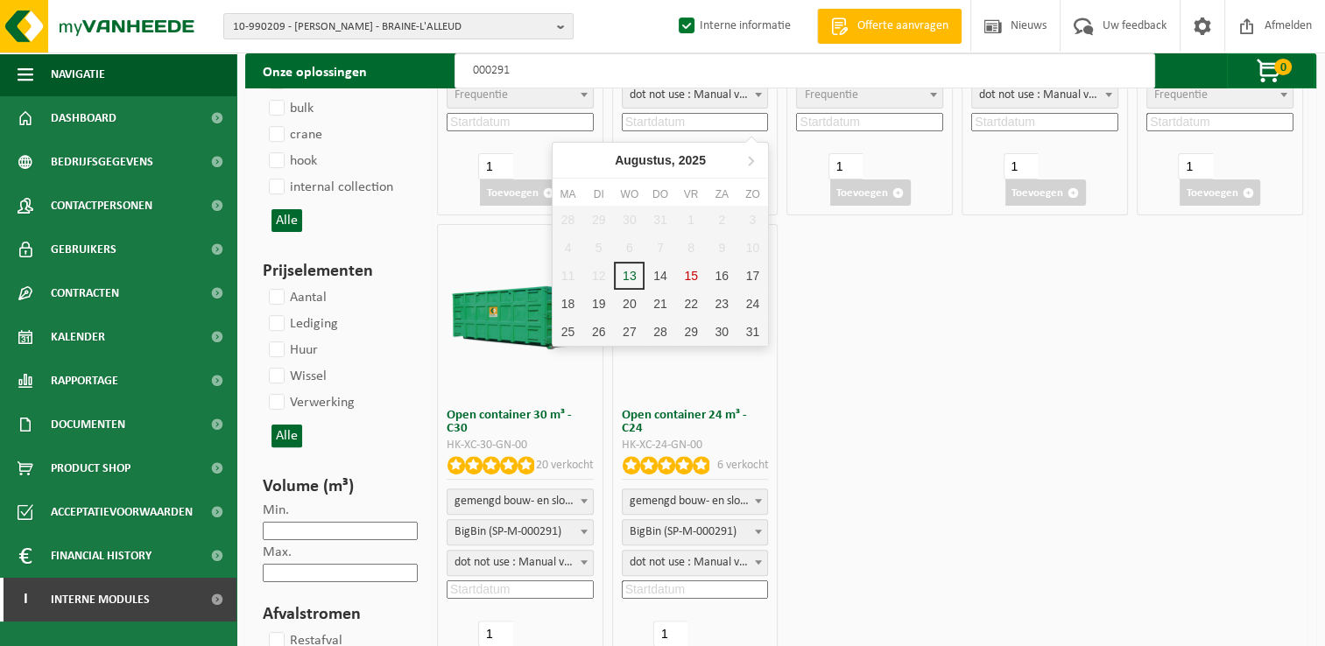
scroll to position [438, 0]
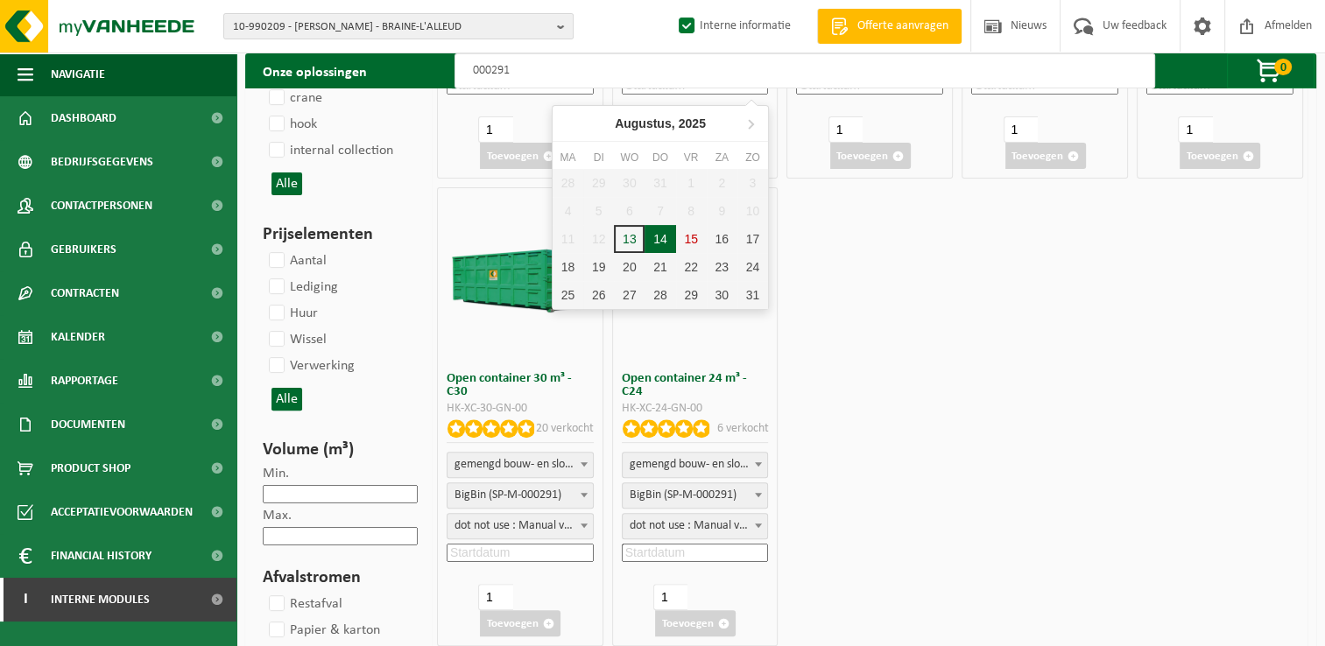
click at [656, 244] on div "14" at bounding box center [660, 239] width 31 height 28
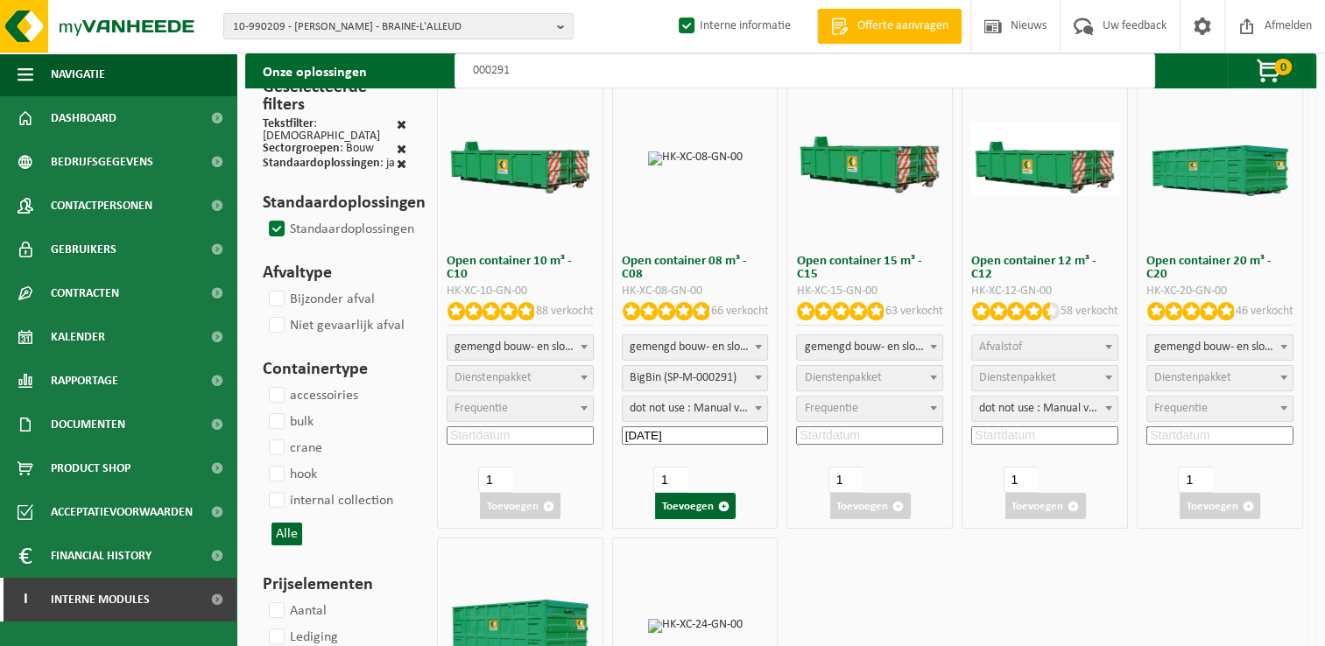
scroll to position [88, 0]
drag, startPoint x: 701, startPoint y: 511, endPoint x: 1121, endPoint y: 552, distance: 422.3
click at [1124, 552] on div "Open container 10 m³ - C10 HK-XC-10-GN-00 88 verkocht gemengd bouw- en sloopafv…" at bounding box center [870, 533] width 875 height 934
click at [713, 440] on input "2025-08-14" at bounding box center [695, 436] width 147 height 18
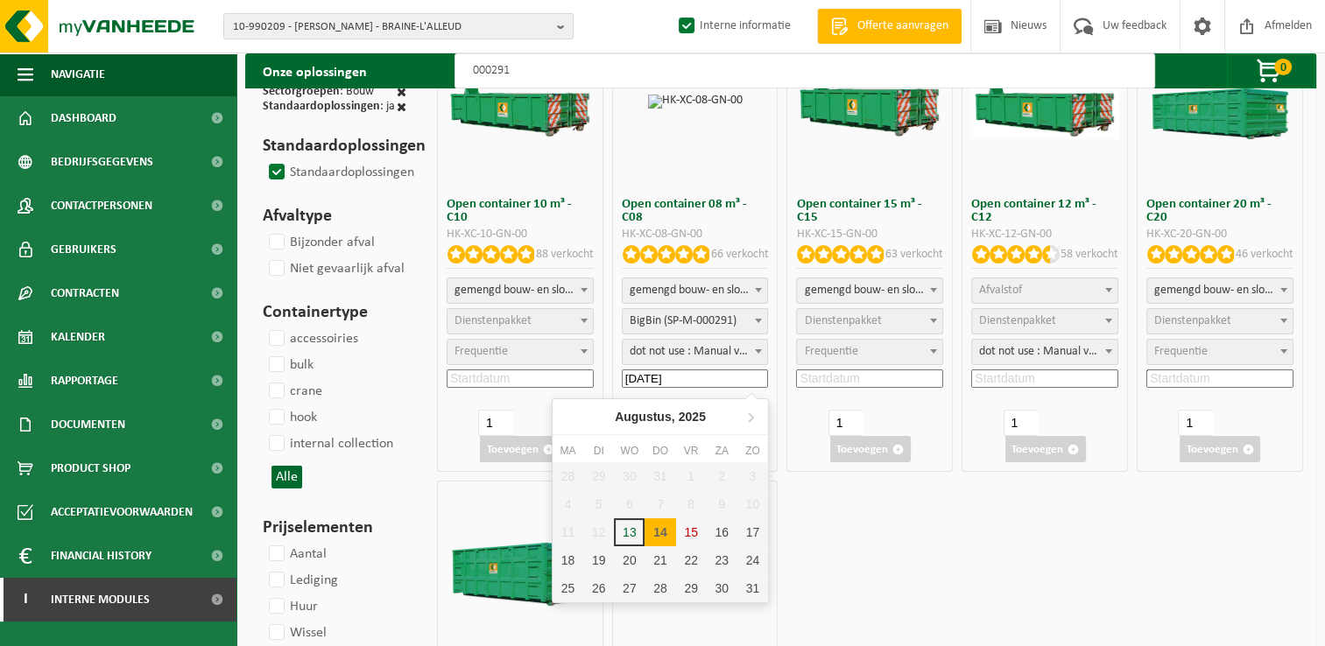
scroll to position [175, 0]
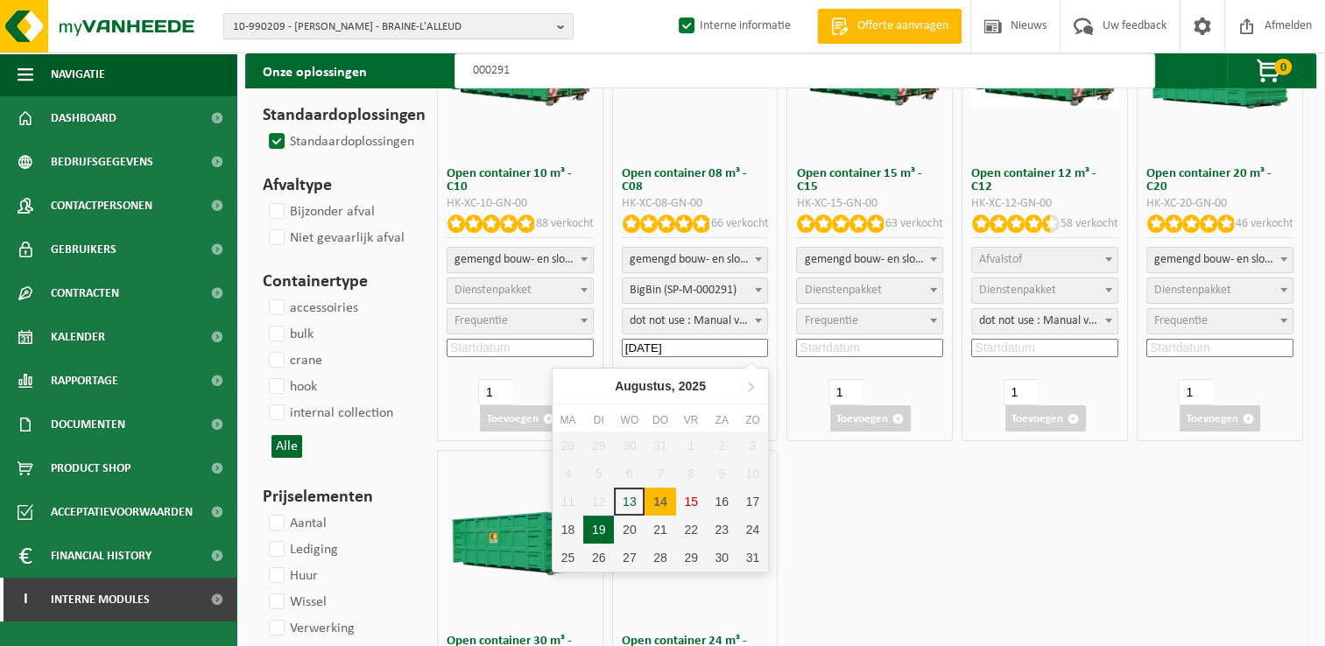
click at [610, 520] on div "19" at bounding box center [598, 530] width 31 height 28
type input "2025-08-19"
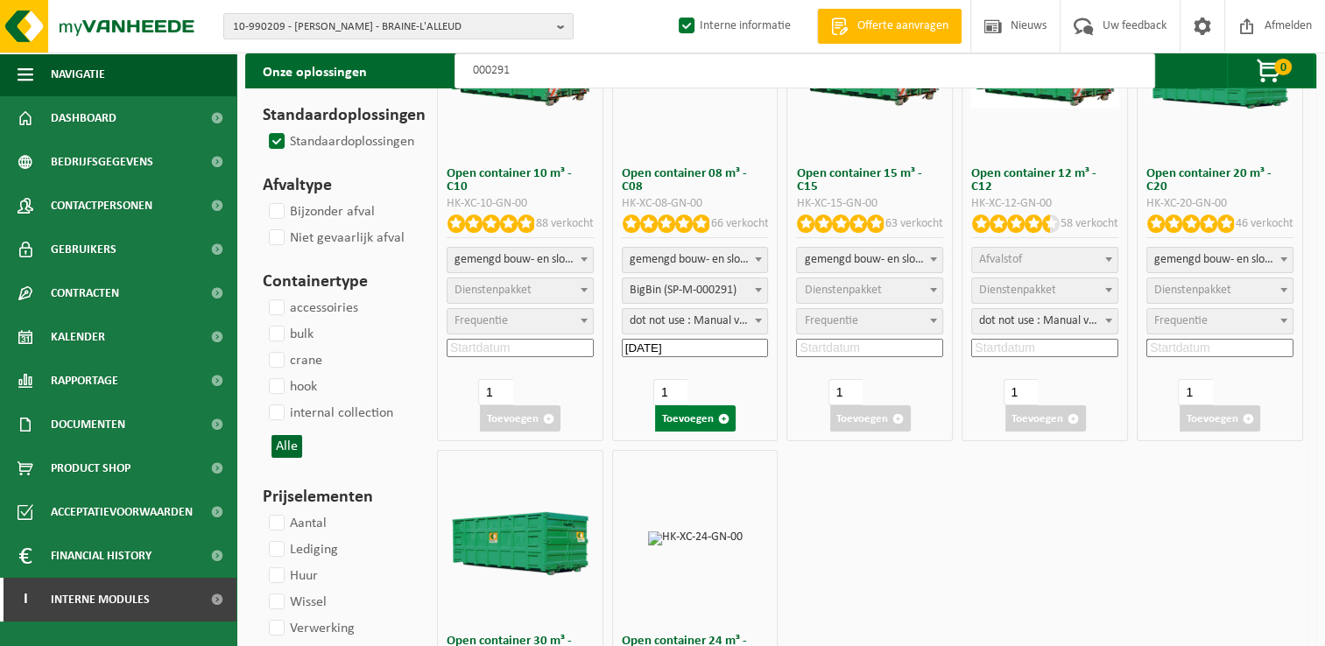
click at [705, 408] on button "Toevoegen" at bounding box center [695, 419] width 81 height 26
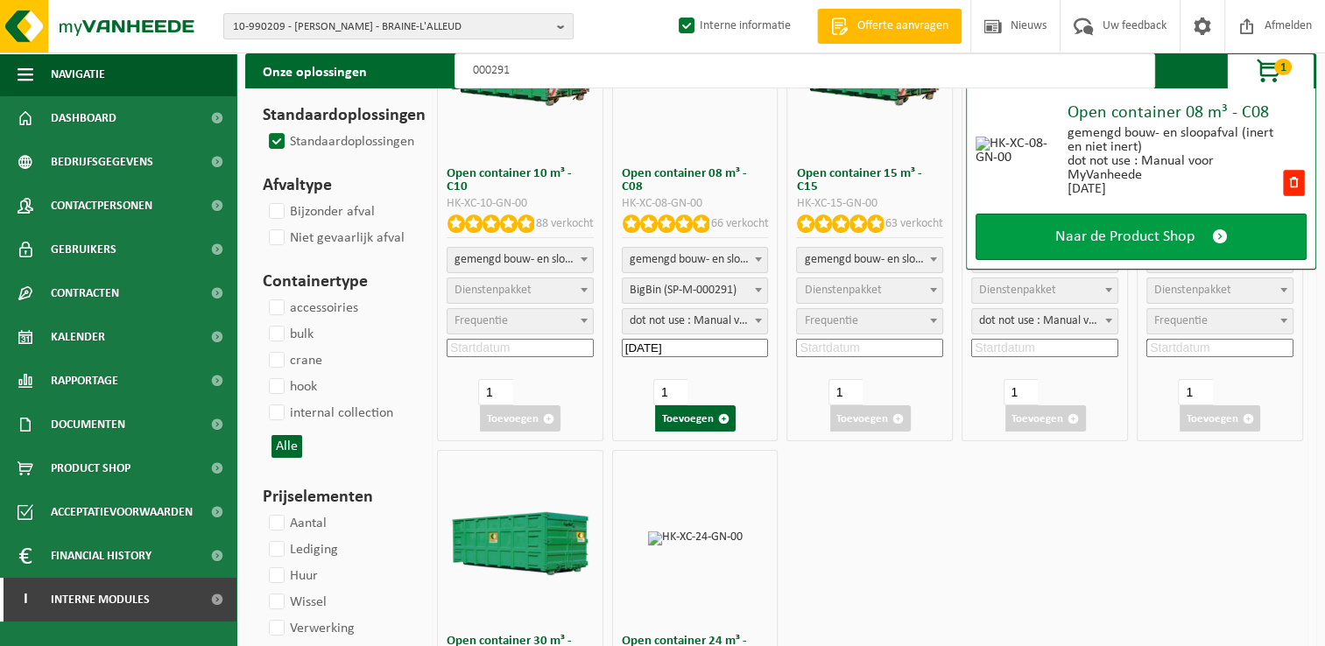
click at [1233, 240] on link "Naar de Product Shop" at bounding box center [1141, 237] width 331 height 46
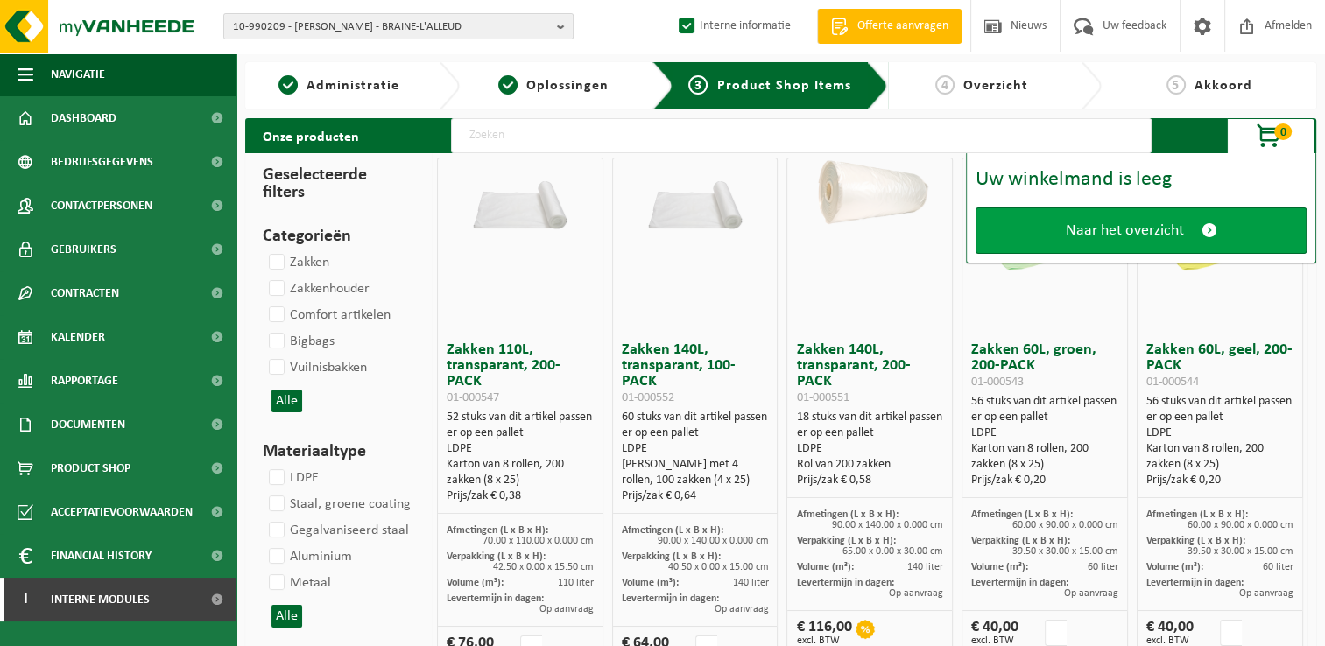
click at [1198, 243] on link "Naar het overzicht" at bounding box center [1141, 231] width 331 height 46
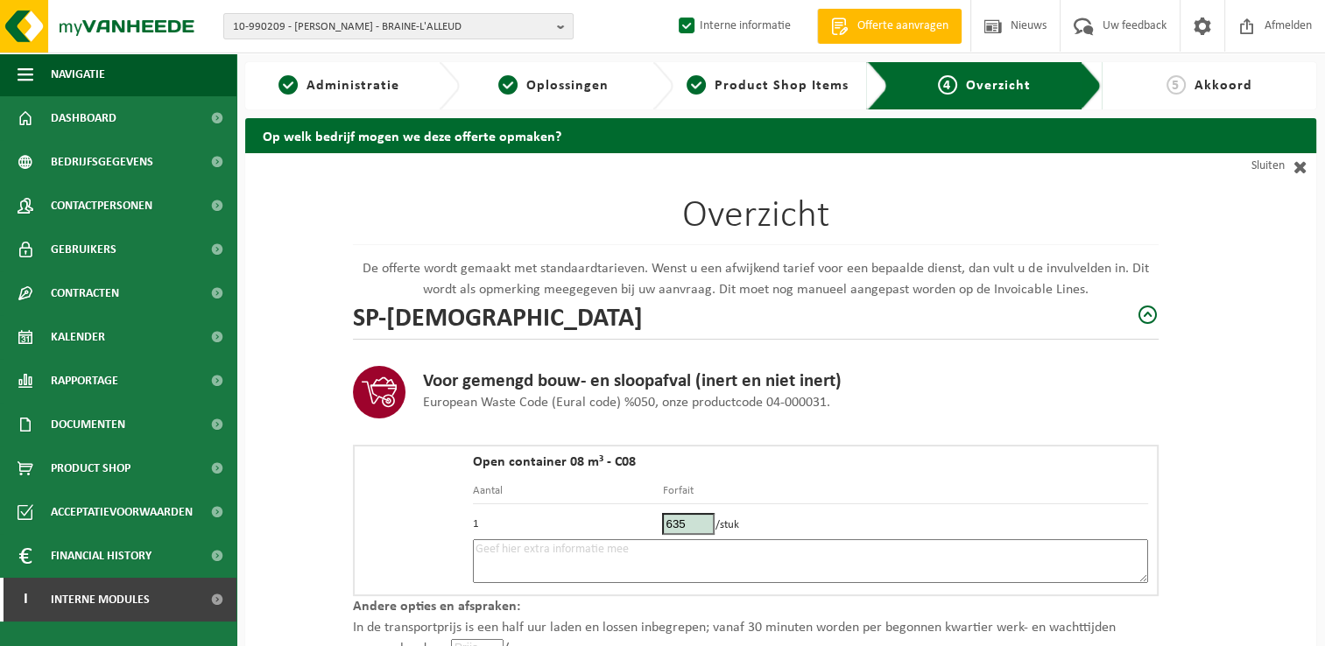
click at [517, 565] on textarea at bounding box center [810, 562] width 675 height 44
click at [709, 549] on textarea "Placement 19/08 - Pick-up 20/08 - COntact" at bounding box center [810, 562] width 675 height 44
paste textarea "474956740"
click at [699, 551] on textarea "Placement 19/08 - Pick-up 20/08 - COntact : [PHONE_NUMBER]" at bounding box center [810, 562] width 675 height 44
click at [663, 549] on textarea "Placement 19/08 - Pick-up 20/08 - COntact : [PHONE_NUMBER]" at bounding box center [810, 562] width 675 height 44
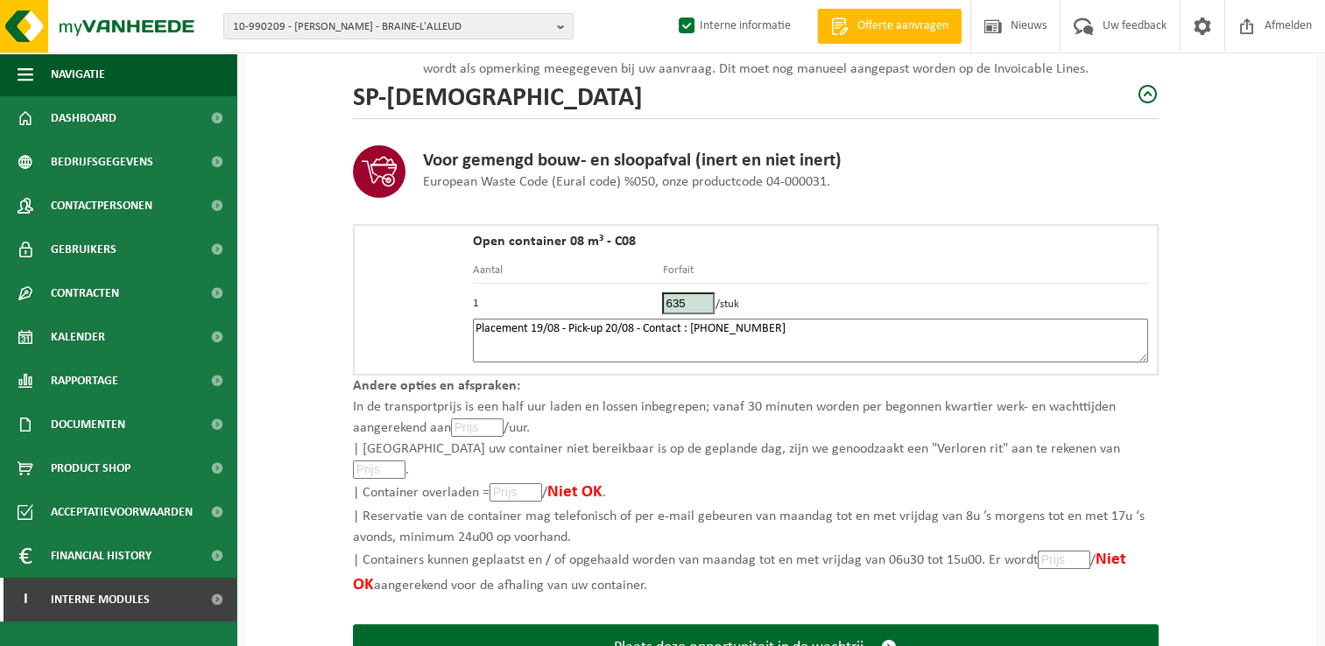
scroll to position [263, 0]
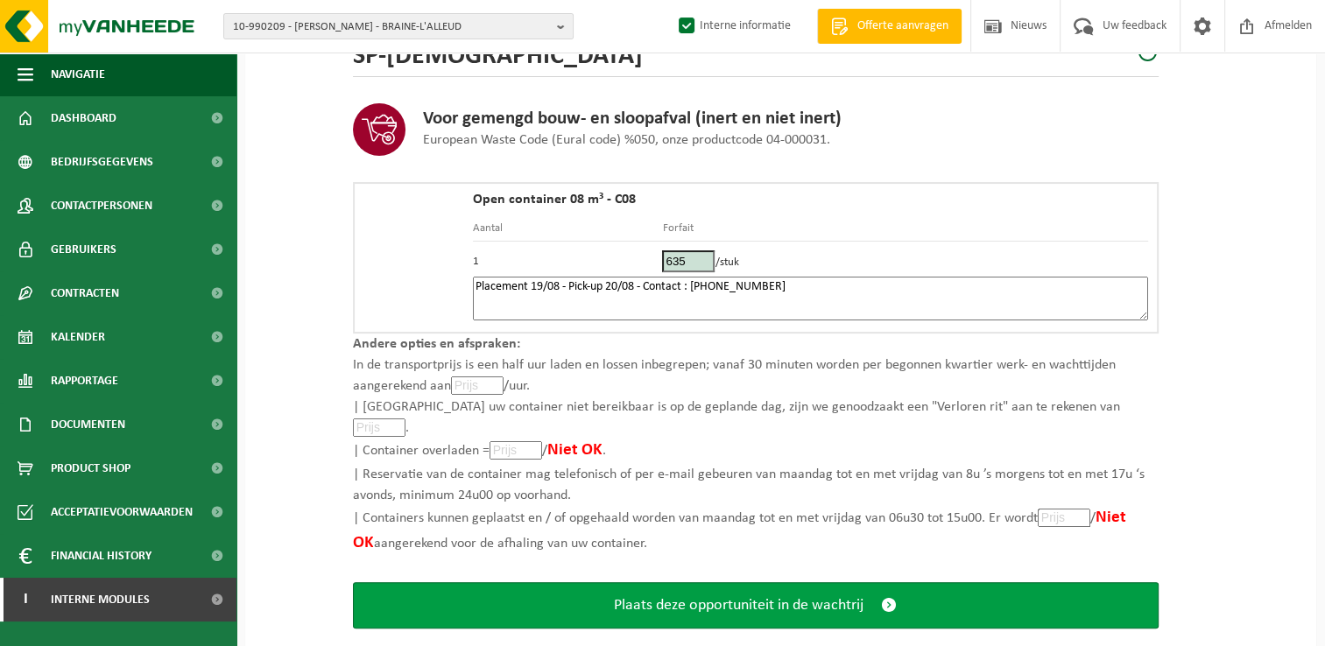
type textarea "Placement 19/08 - Pick-up 20/08 - Contact : [PHONE_NUMBER]"
click at [778, 582] on button "Plaats deze opportuniteit in de wachtrij" at bounding box center [756, 605] width 806 height 46
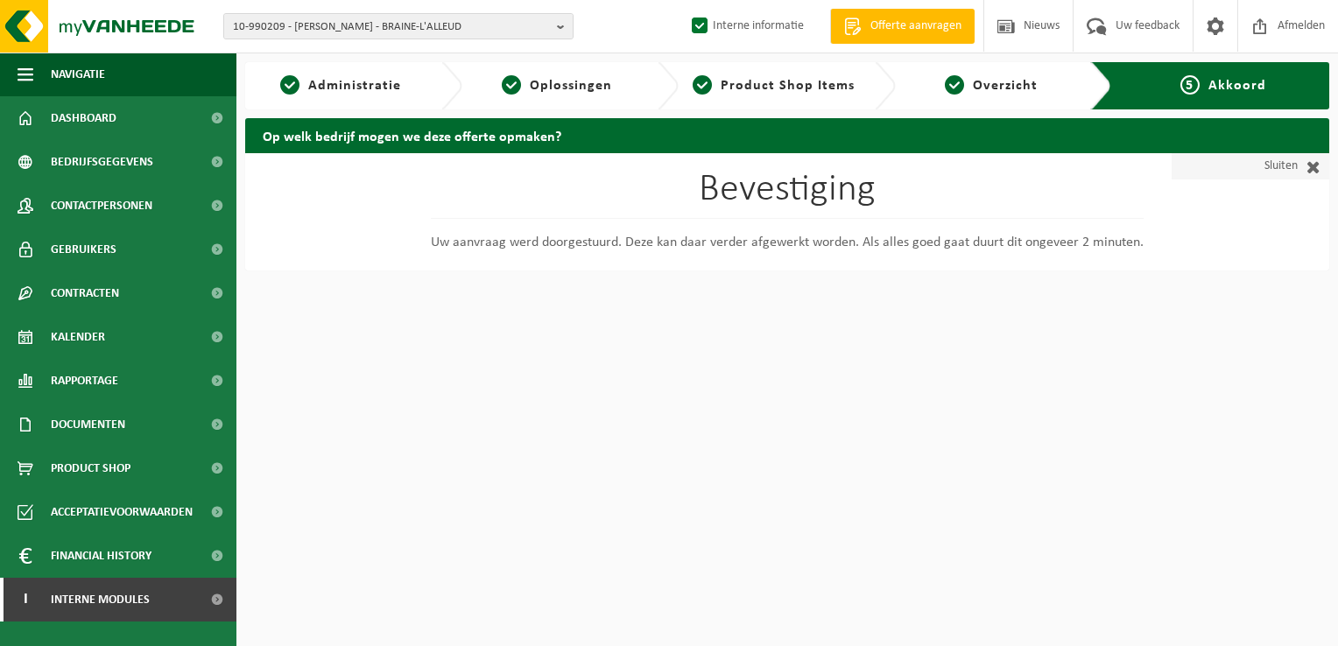
click at [1287, 164] on link "Sluiten" at bounding box center [1251, 166] width 158 height 26
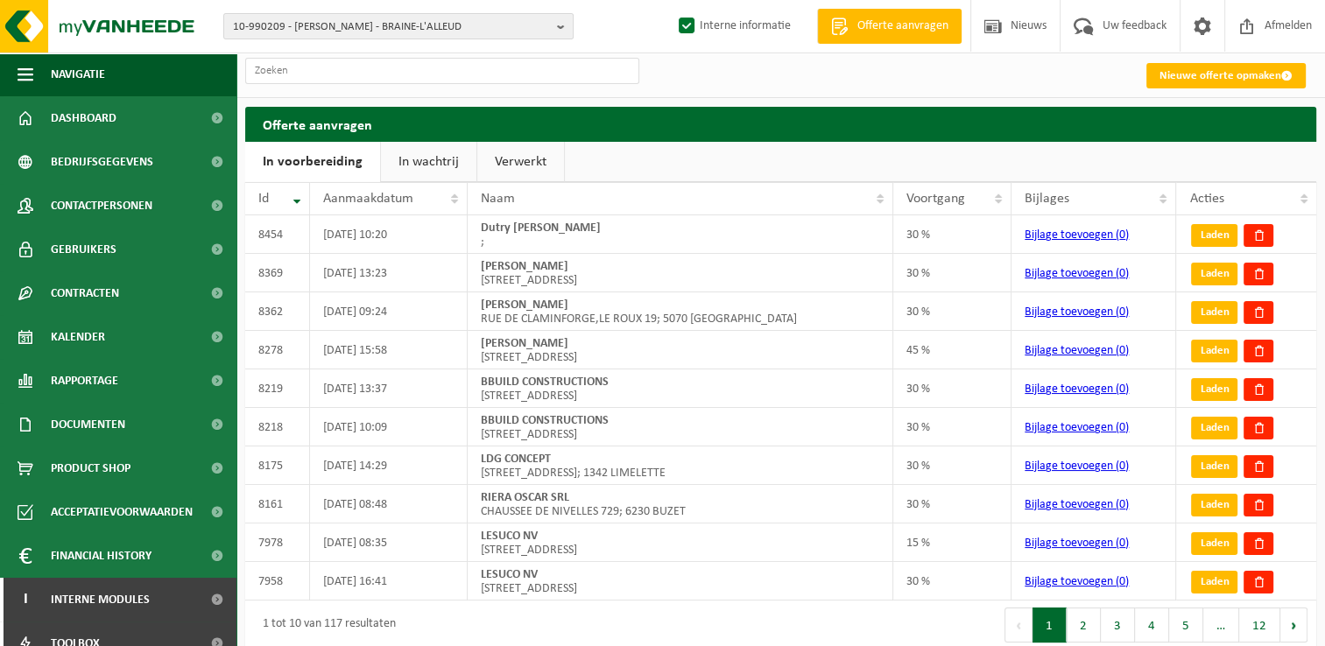
click at [429, 161] on link "In wachtrij" at bounding box center [428, 162] width 95 height 40
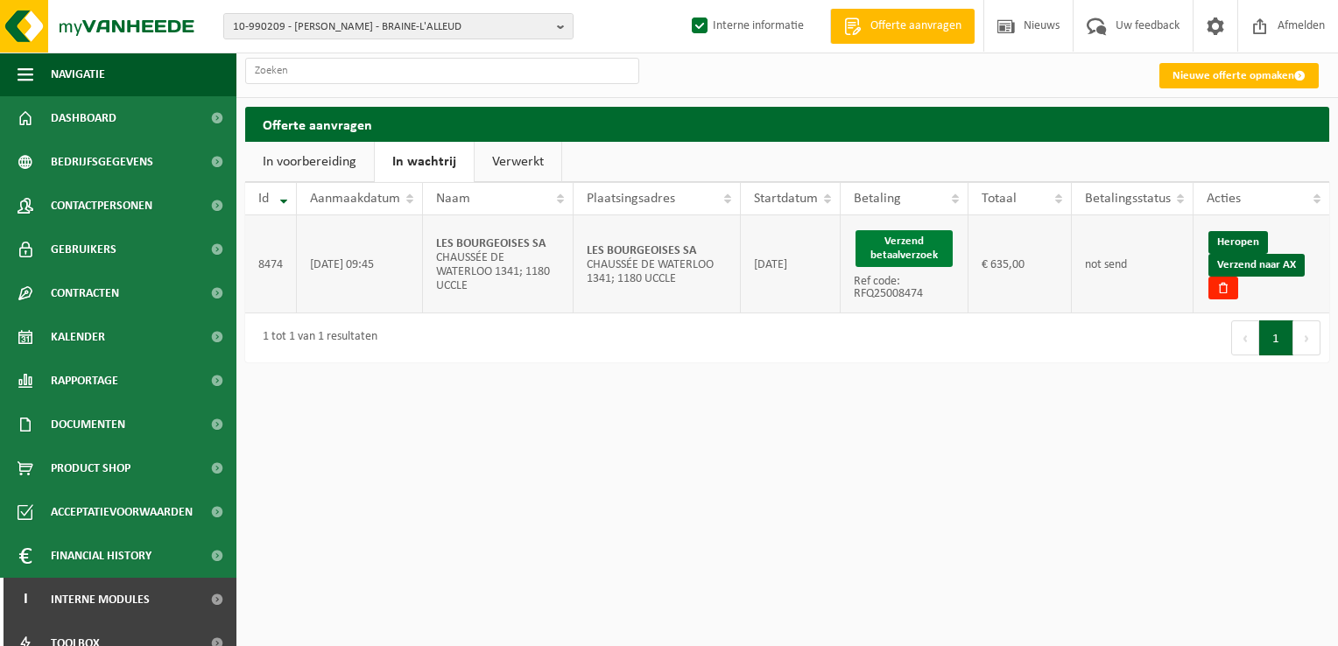
click at [893, 245] on button "Verzend betaalverzoek" at bounding box center [905, 248] width 98 height 37
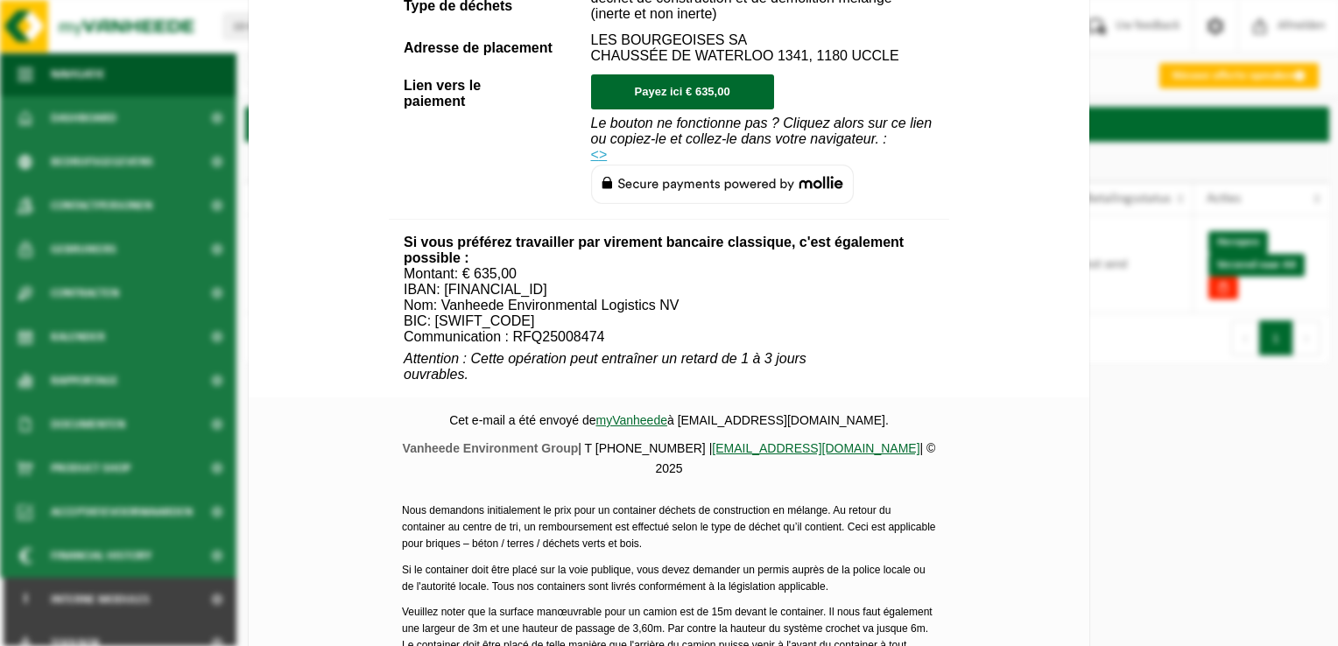
scroll to position [787, 0]
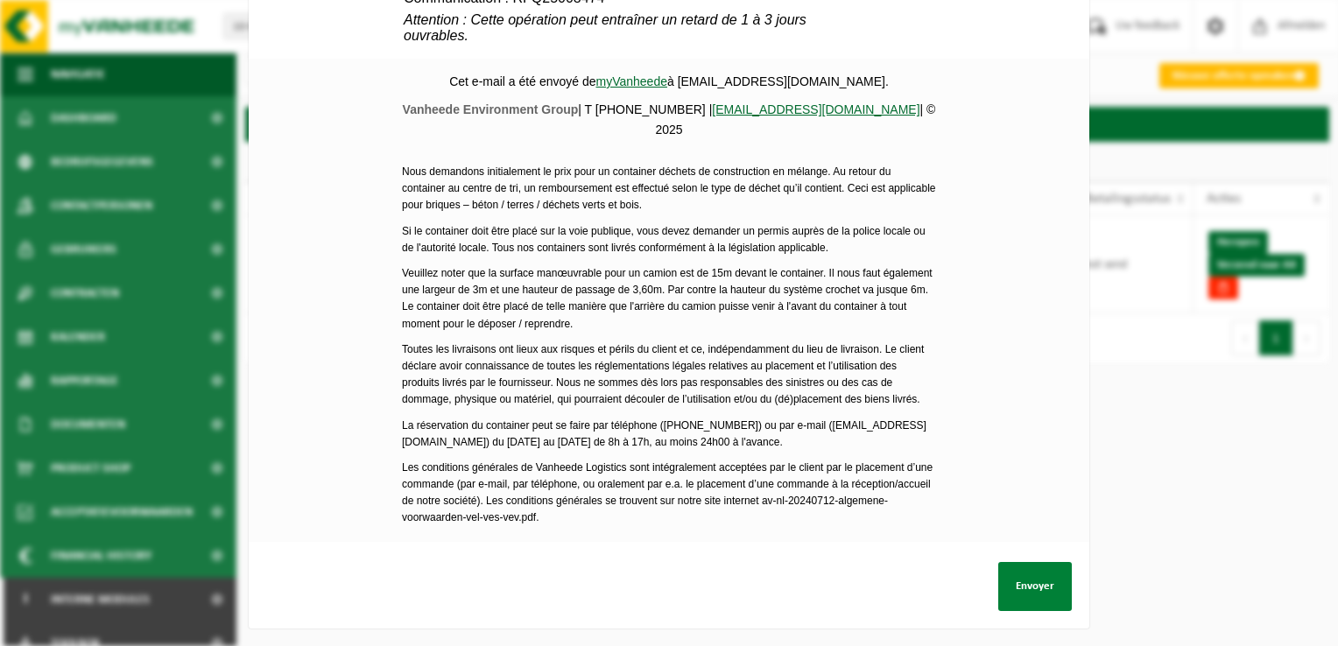
click at [1033, 584] on button "Envoyer" at bounding box center [1035, 586] width 74 height 49
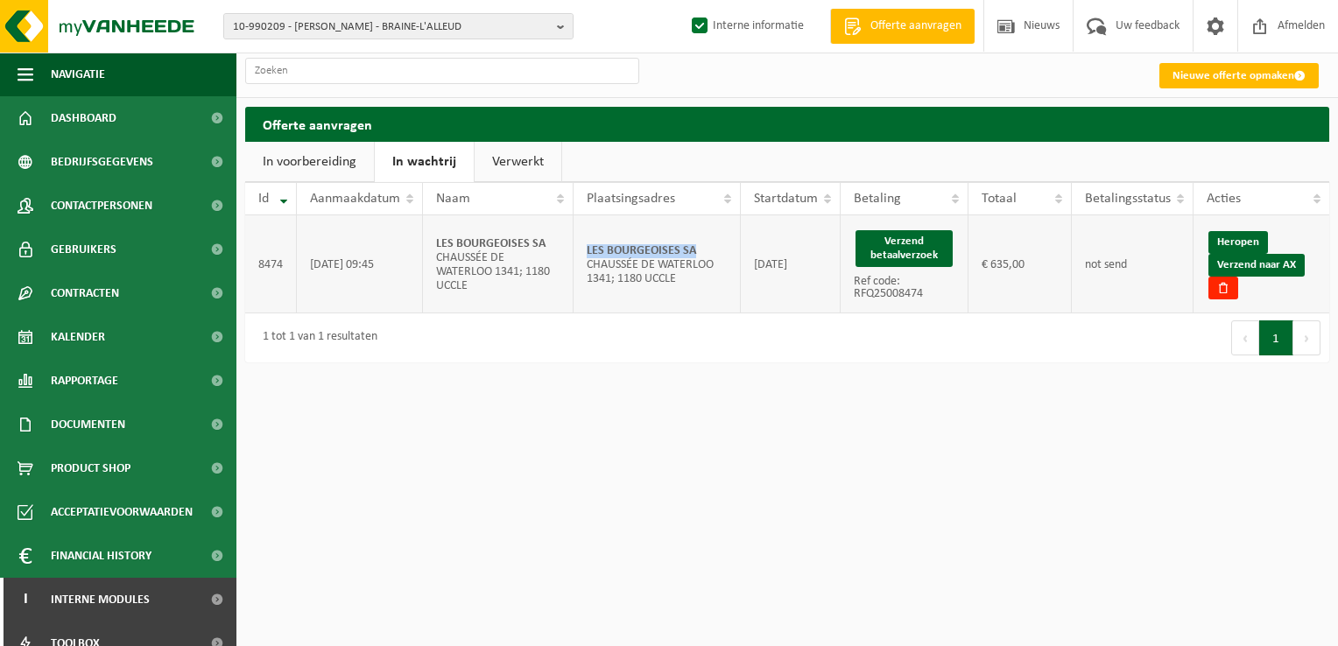
drag, startPoint x: 653, startPoint y: 243, endPoint x: 575, endPoint y: 243, distance: 78.0
click at [575, 243] on td "LES BOURGEOISES SA CHAUSSÉE DE WATERLOO 1341; 1180 UCCLE" at bounding box center [657, 264] width 166 height 98
copy strong "LES BOURGEOISES SA"
click at [1277, 265] on link "Verzend naar AX" at bounding box center [1257, 265] width 96 height 23
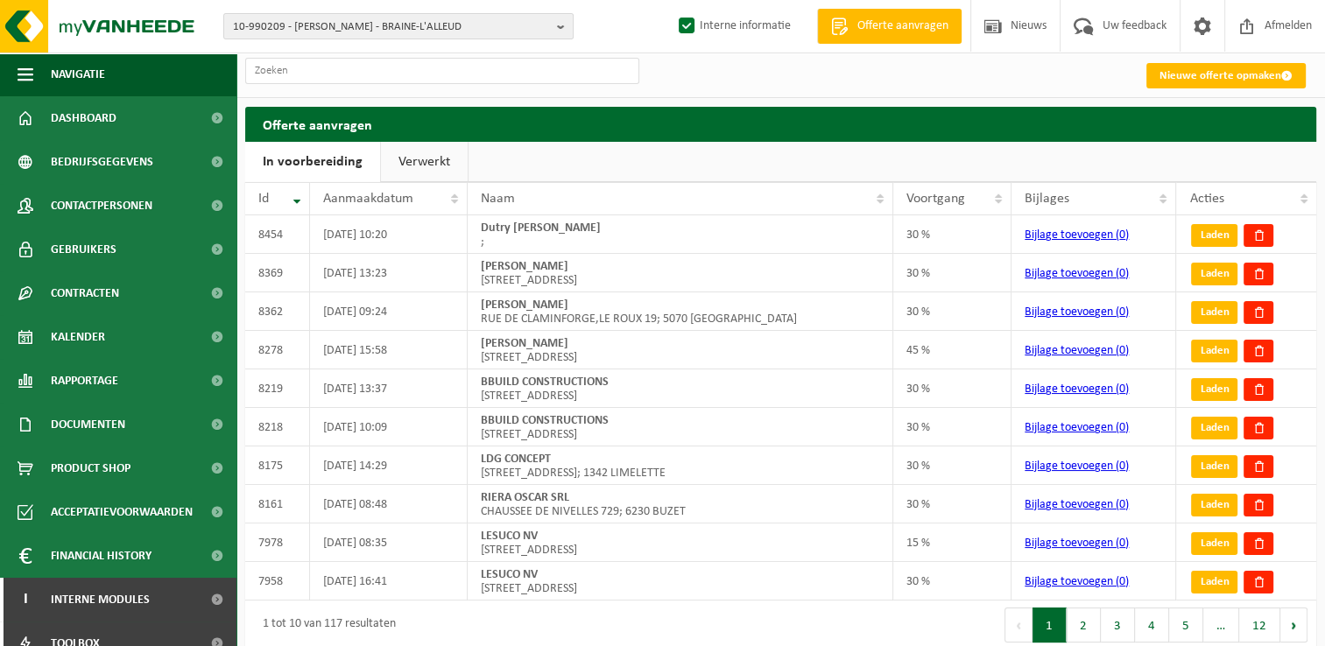
click at [428, 165] on link "Verwerkt" at bounding box center [424, 162] width 87 height 40
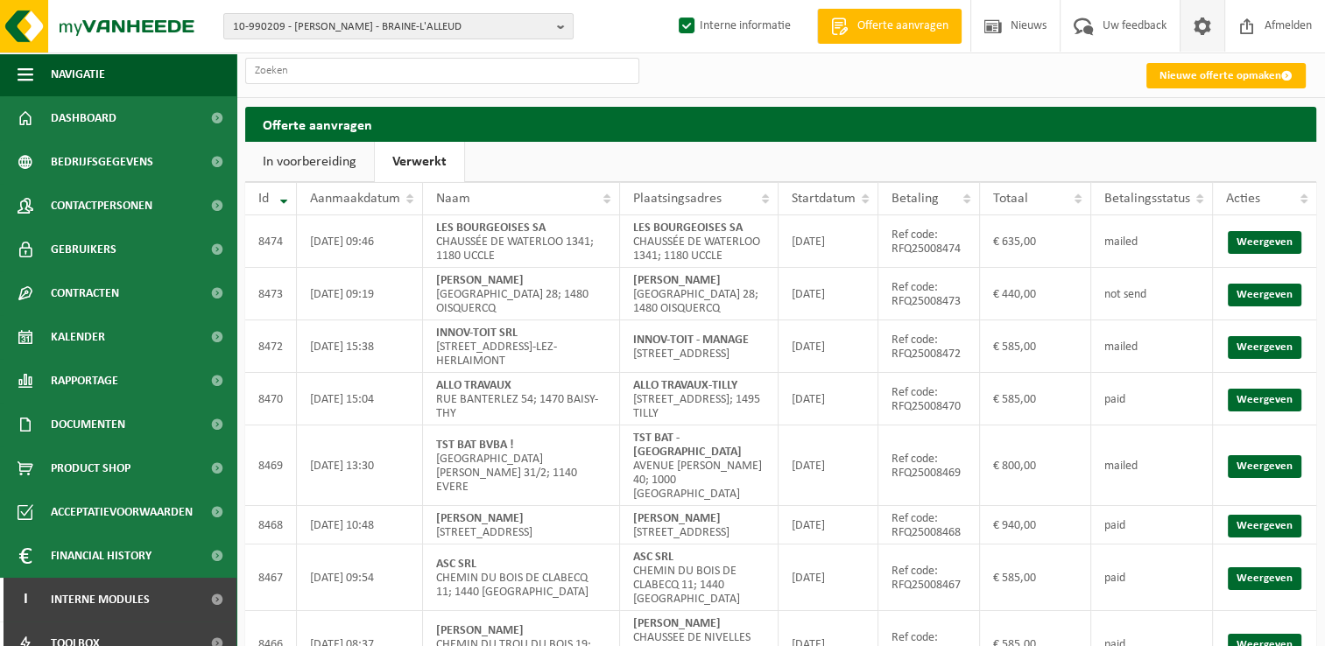
click at [1202, 32] on span at bounding box center [1202, 26] width 26 height 52
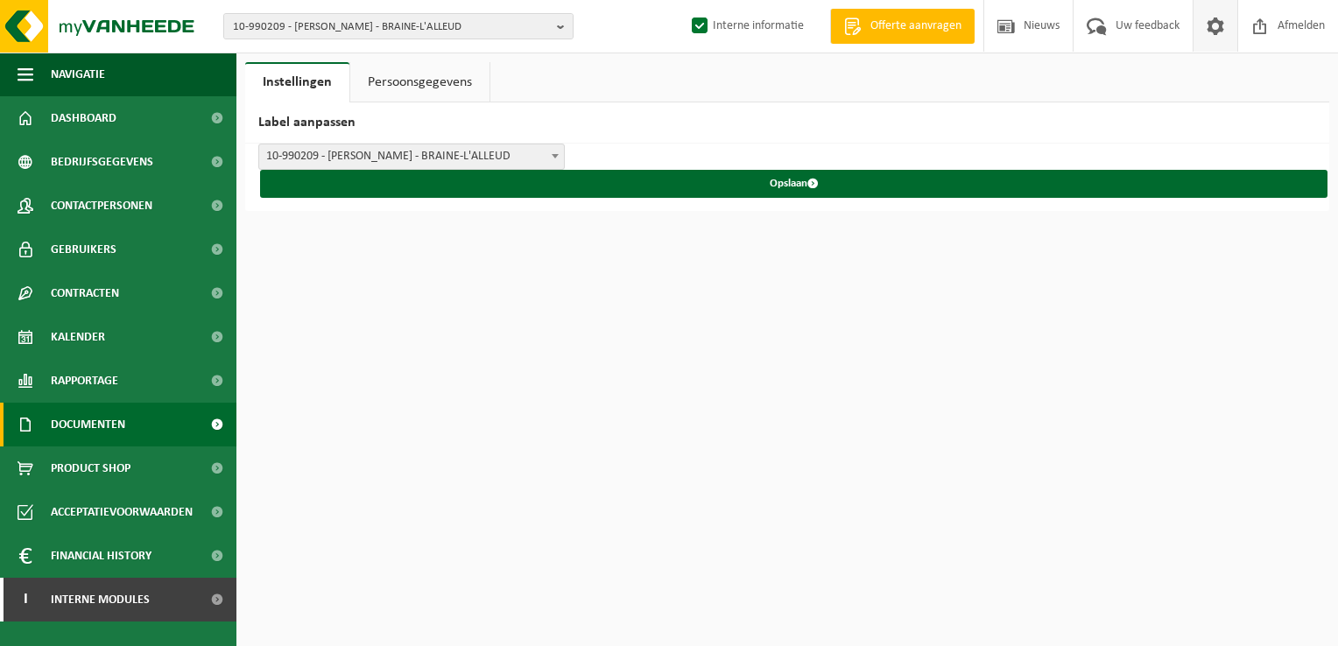
click at [117, 436] on span "Documenten" at bounding box center [88, 425] width 74 height 44
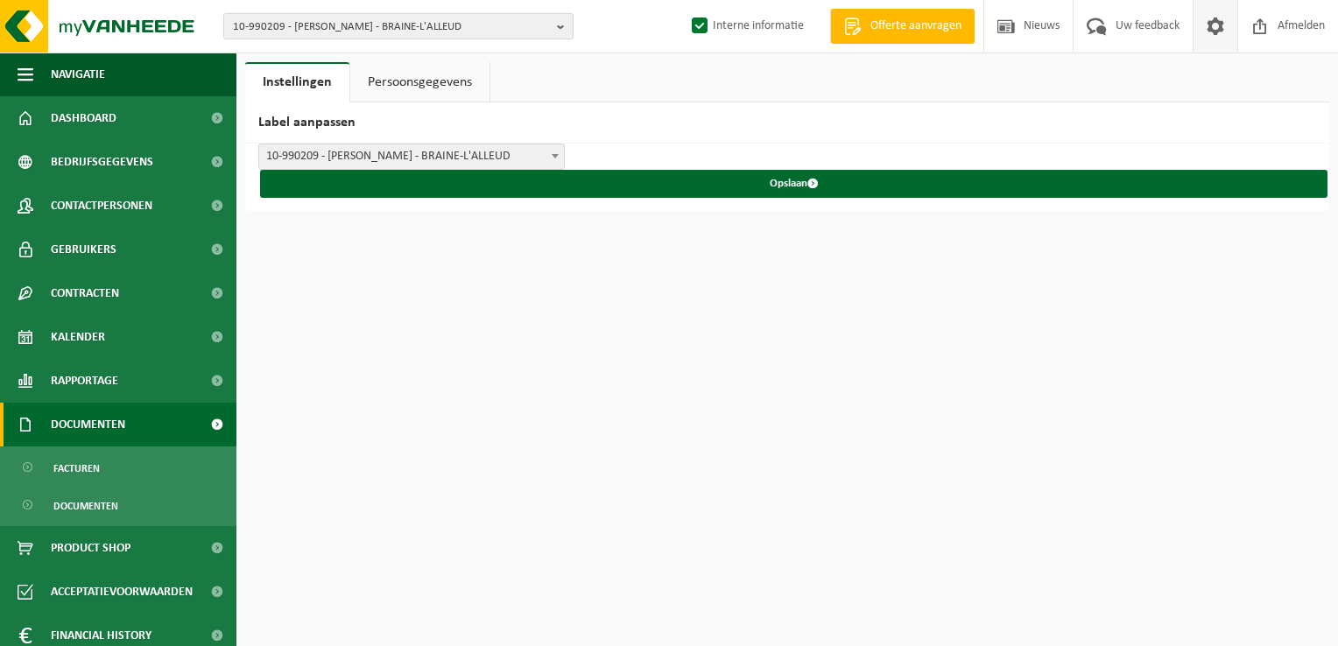
scroll to position [54, 0]
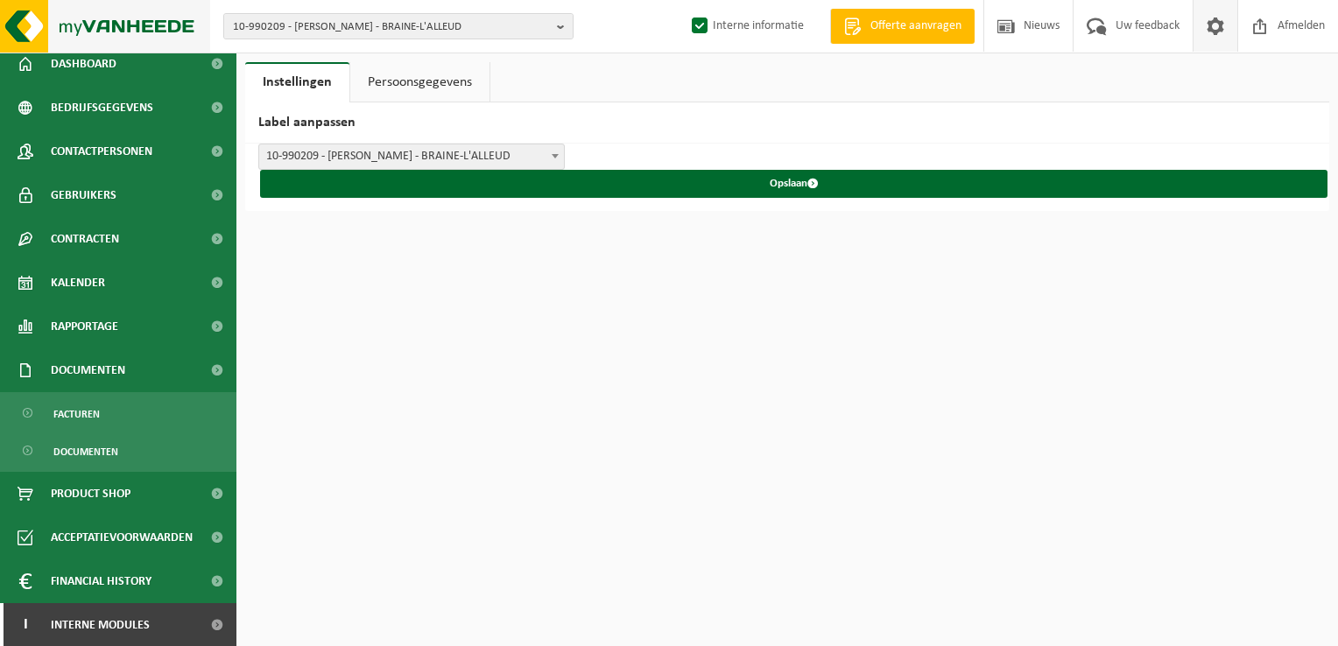
click at [98, 30] on img at bounding box center [105, 26] width 210 height 53
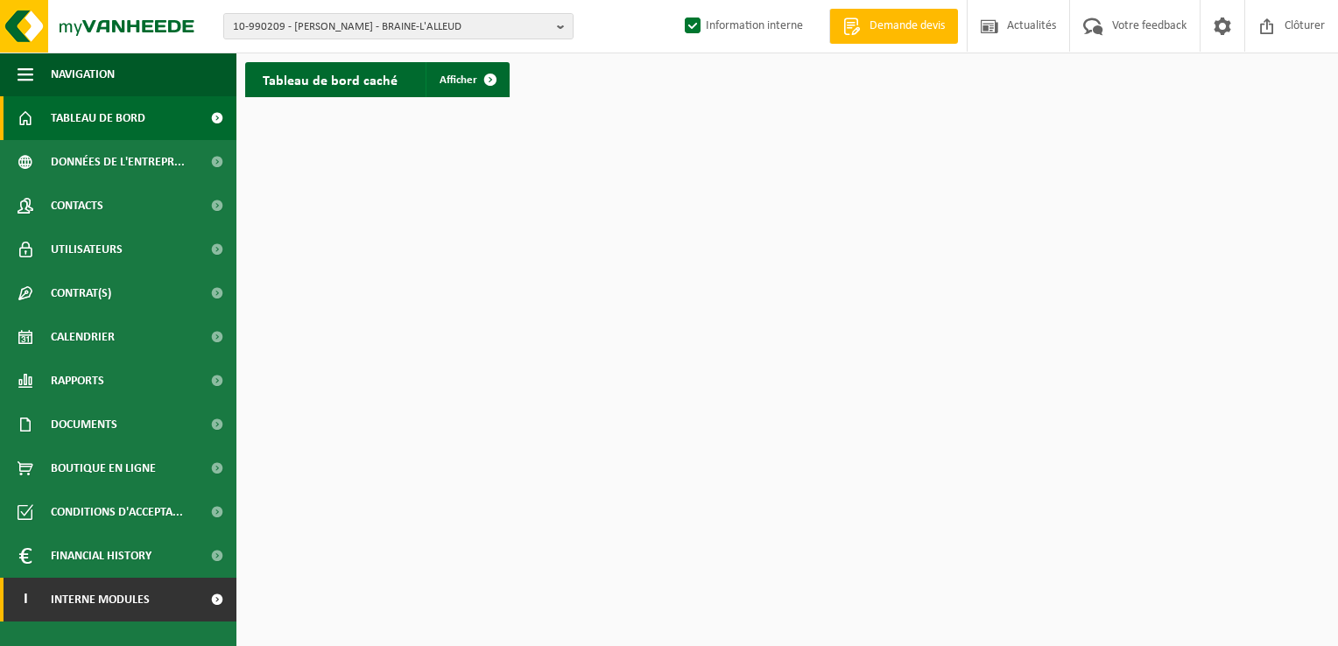
click at [139, 599] on span "Interne modules" at bounding box center [100, 600] width 99 height 44
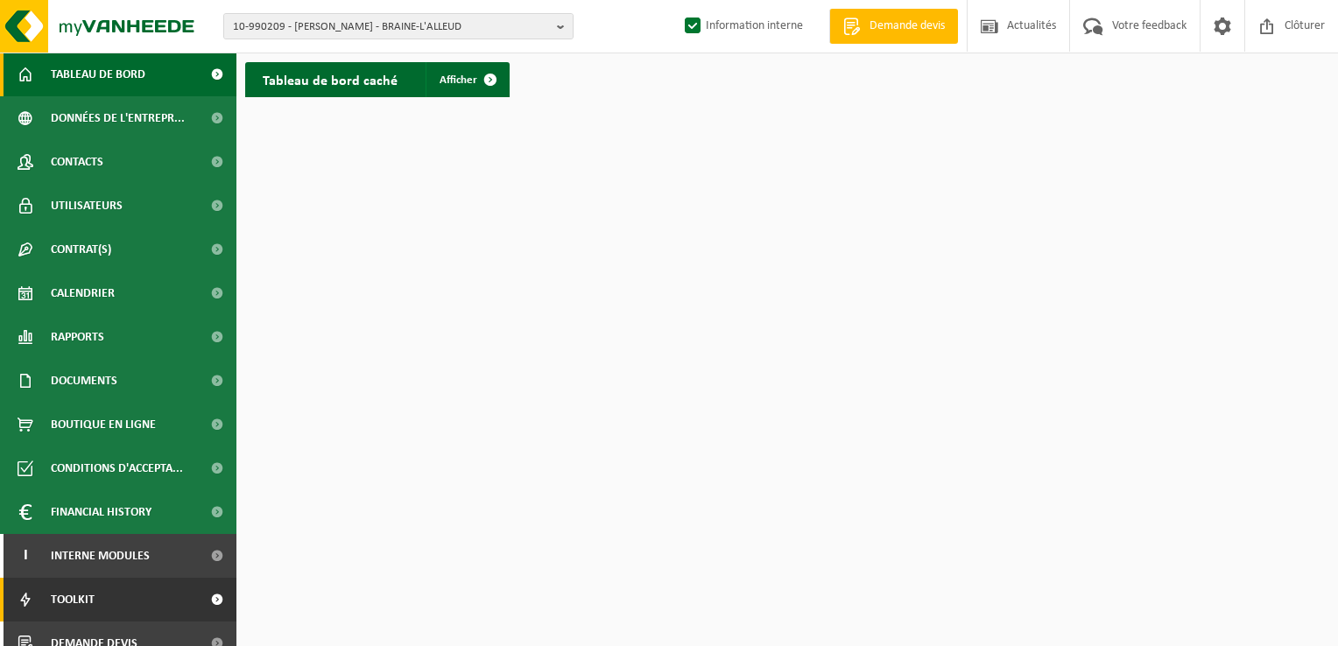
scroll to position [63, 0]
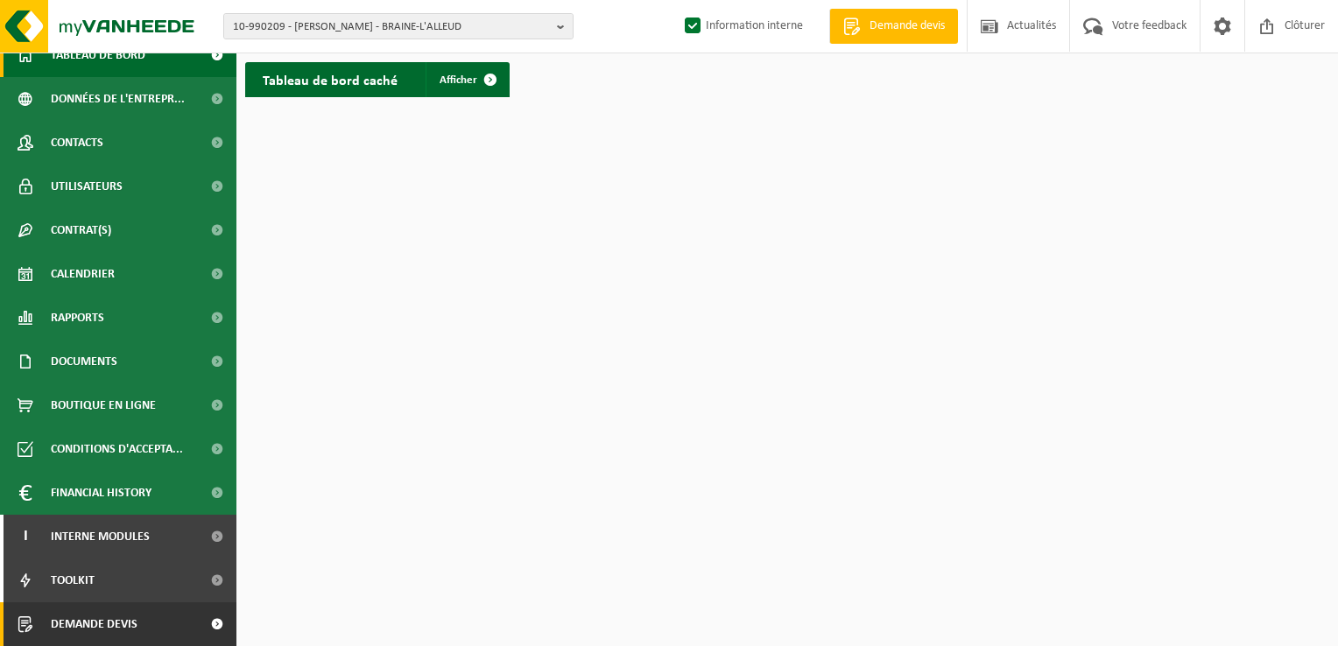
click at [166, 624] on link "Demande devis" at bounding box center [118, 625] width 236 height 44
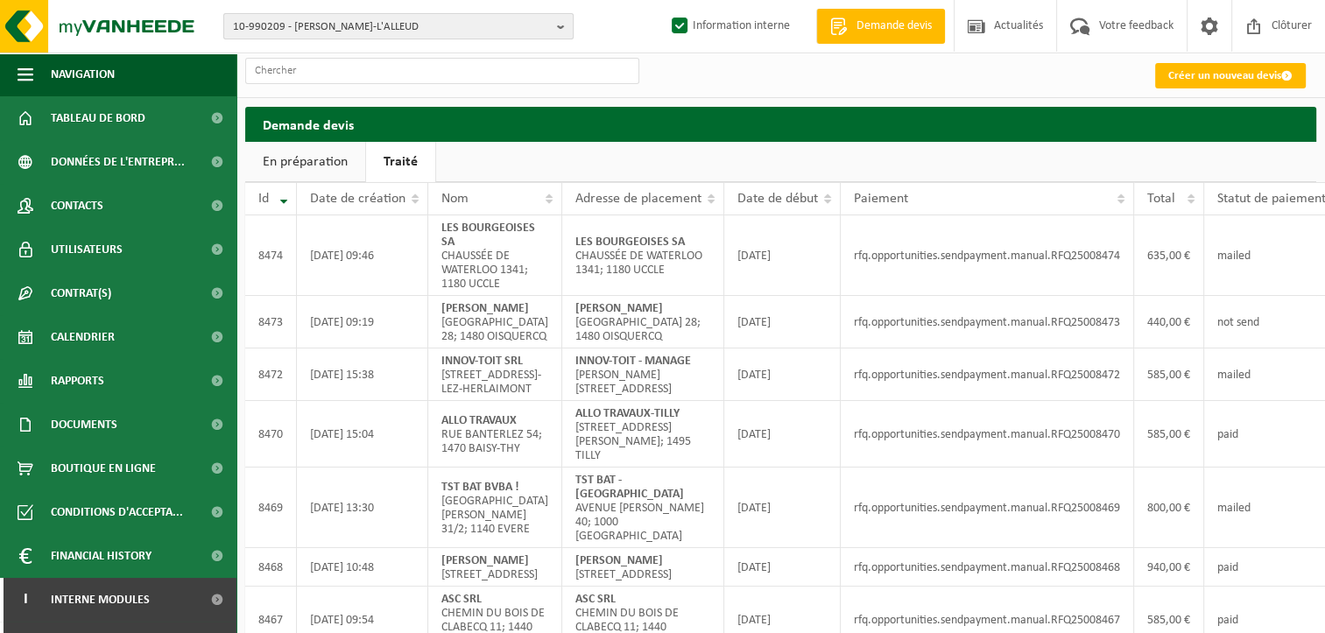
click at [312, 34] on span "10-990209 - [PERSON_NAME]-L'ALLEUD" at bounding box center [391, 27] width 317 height 26
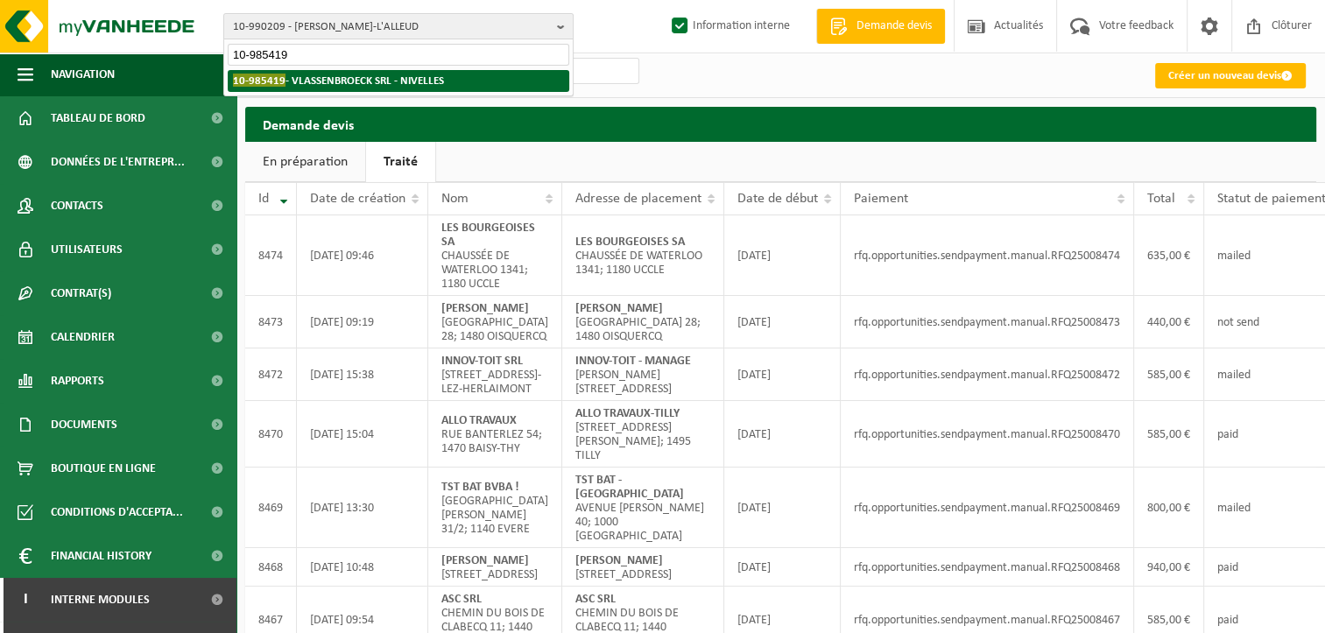
type input "10-985419"
click at [310, 81] on strong "10-985419 - VLASSENBROECK SRL - [GEOGRAPHIC_DATA]" at bounding box center [338, 80] width 211 height 13
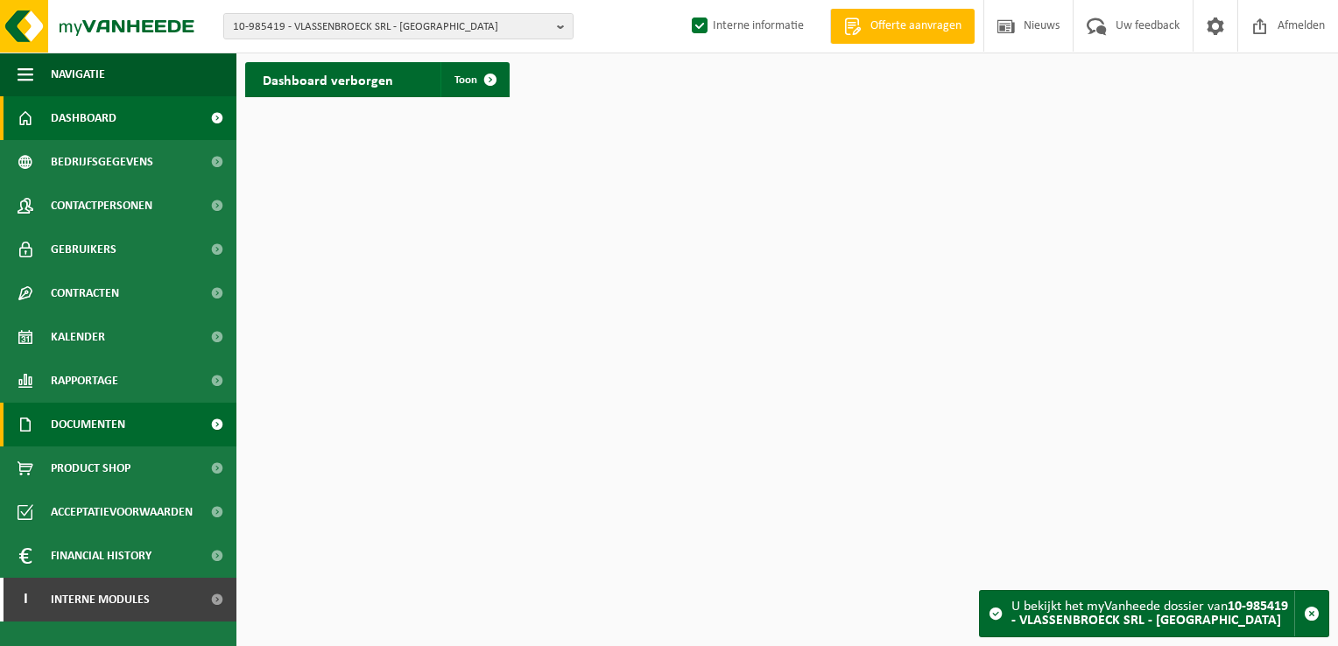
click at [116, 421] on span "Documenten" at bounding box center [88, 425] width 74 height 44
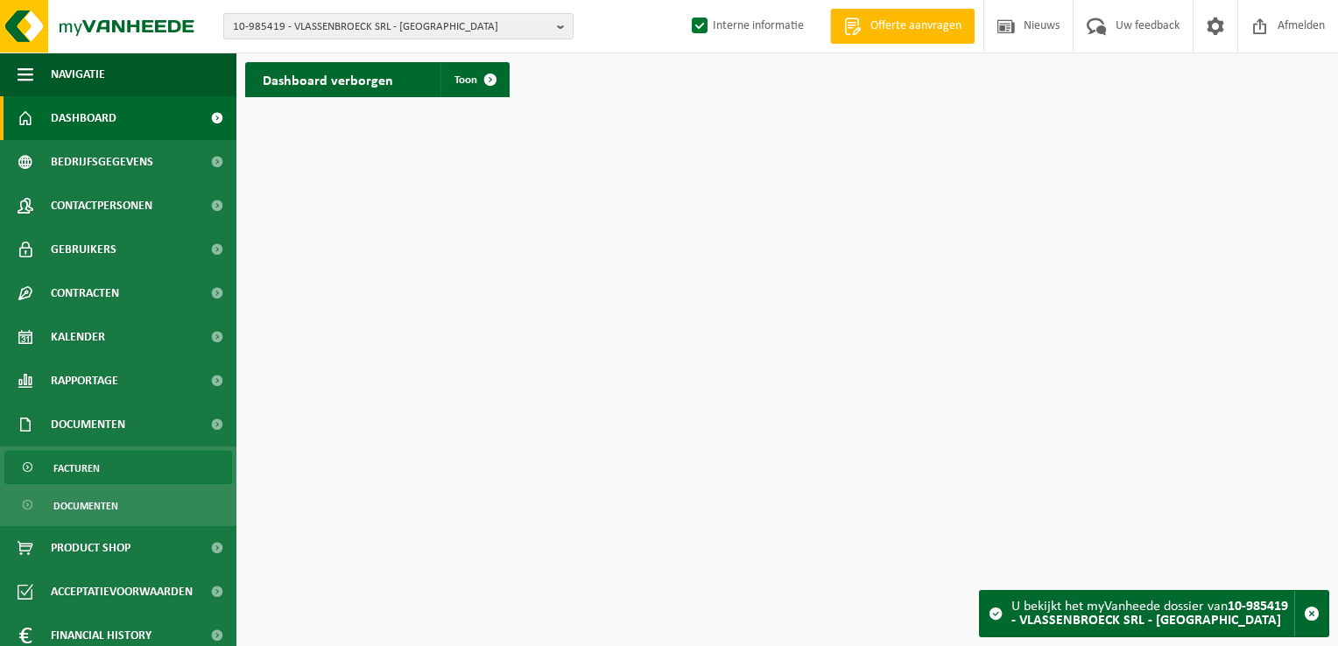
click at [94, 462] on span "Facturen" at bounding box center [76, 468] width 46 height 33
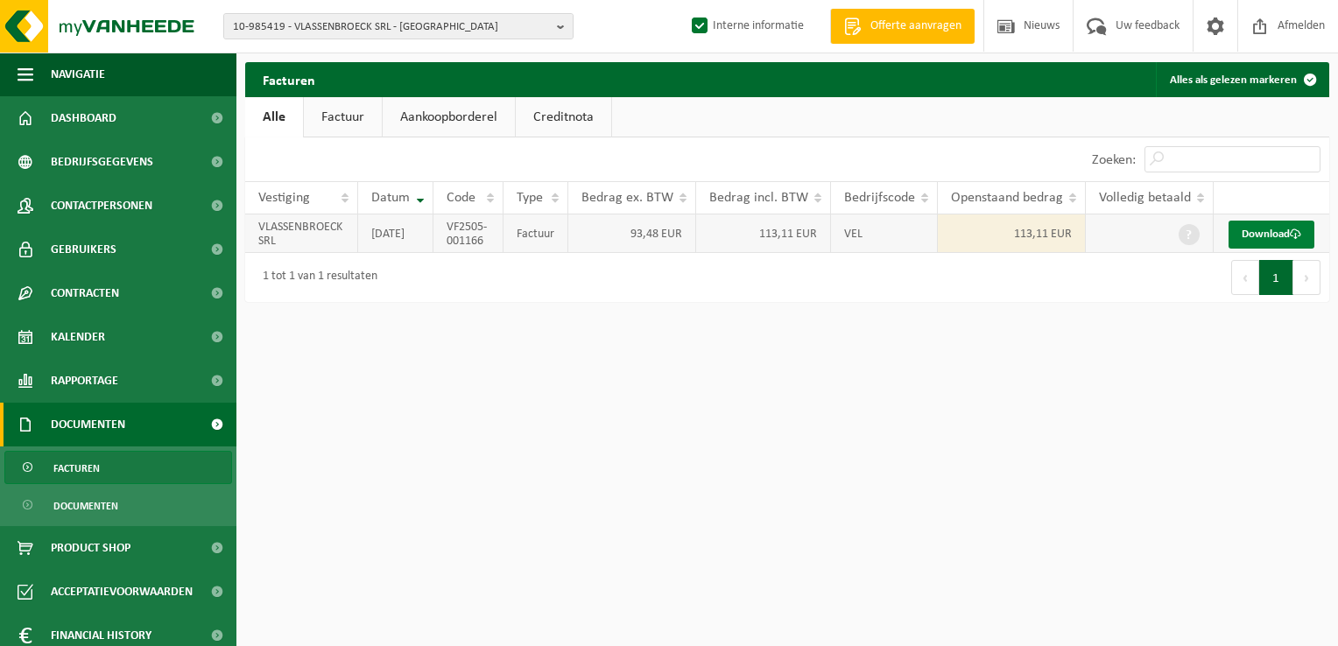
click at [1276, 237] on link "Download" at bounding box center [1272, 235] width 86 height 28
click at [164, 201] on link "Contactpersonen" at bounding box center [118, 206] width 236 height 44
